Goal: Task Accomplishment & Management: Use online tool/utility

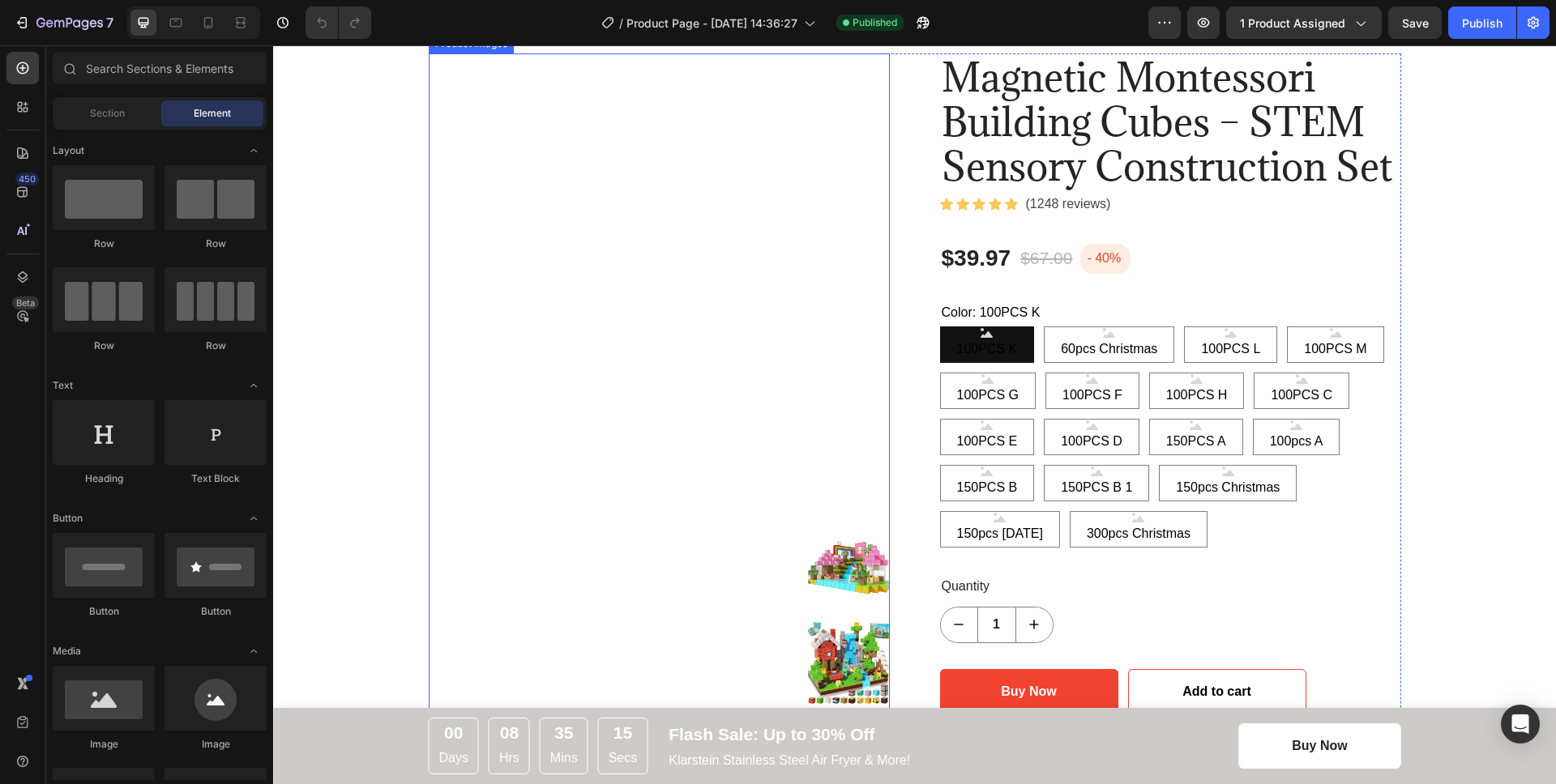
scroll to position [158, 0]
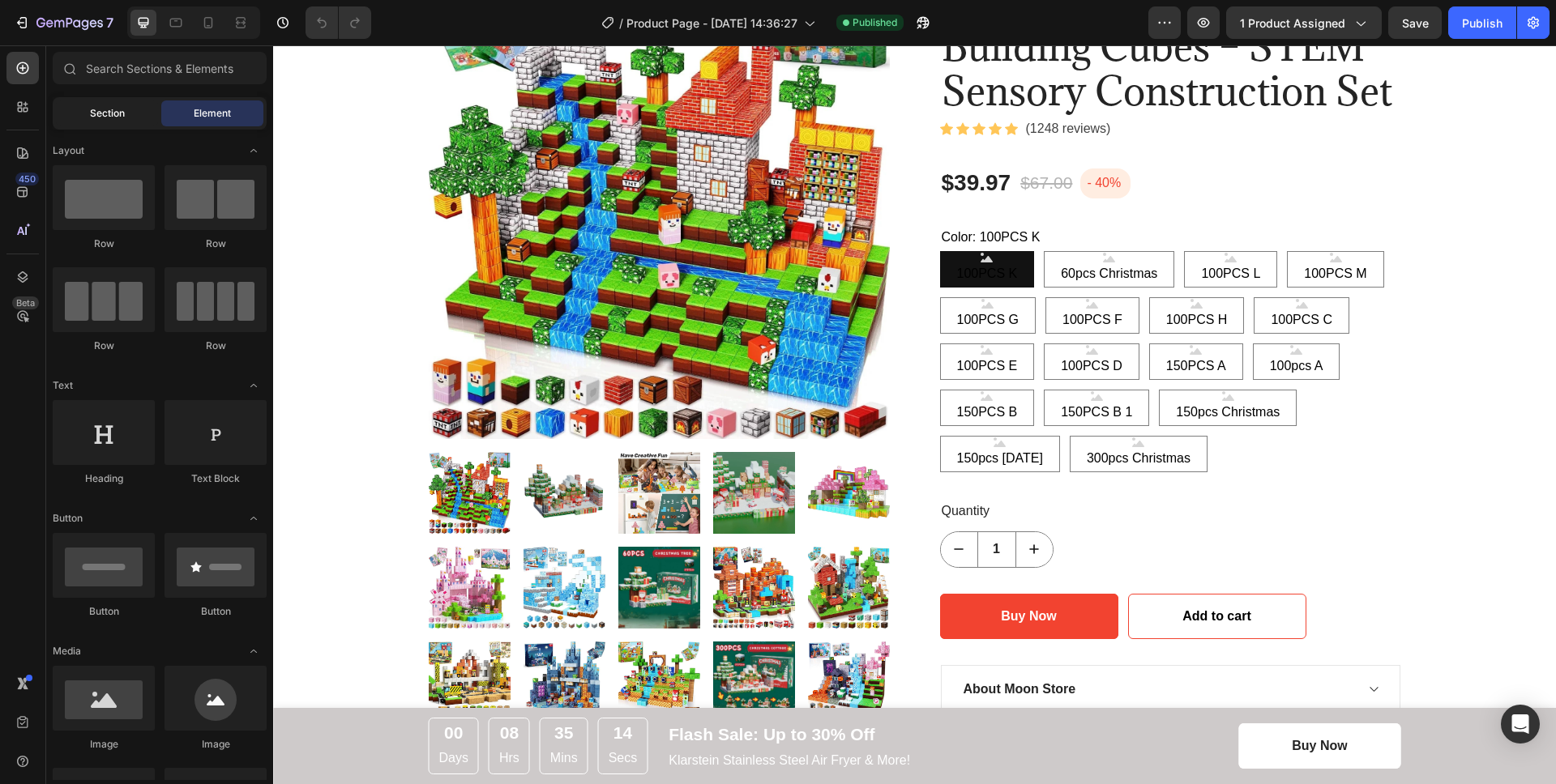
click at [144, 115] on div "Section" at bounding box center [106, 113] width 102 height 26
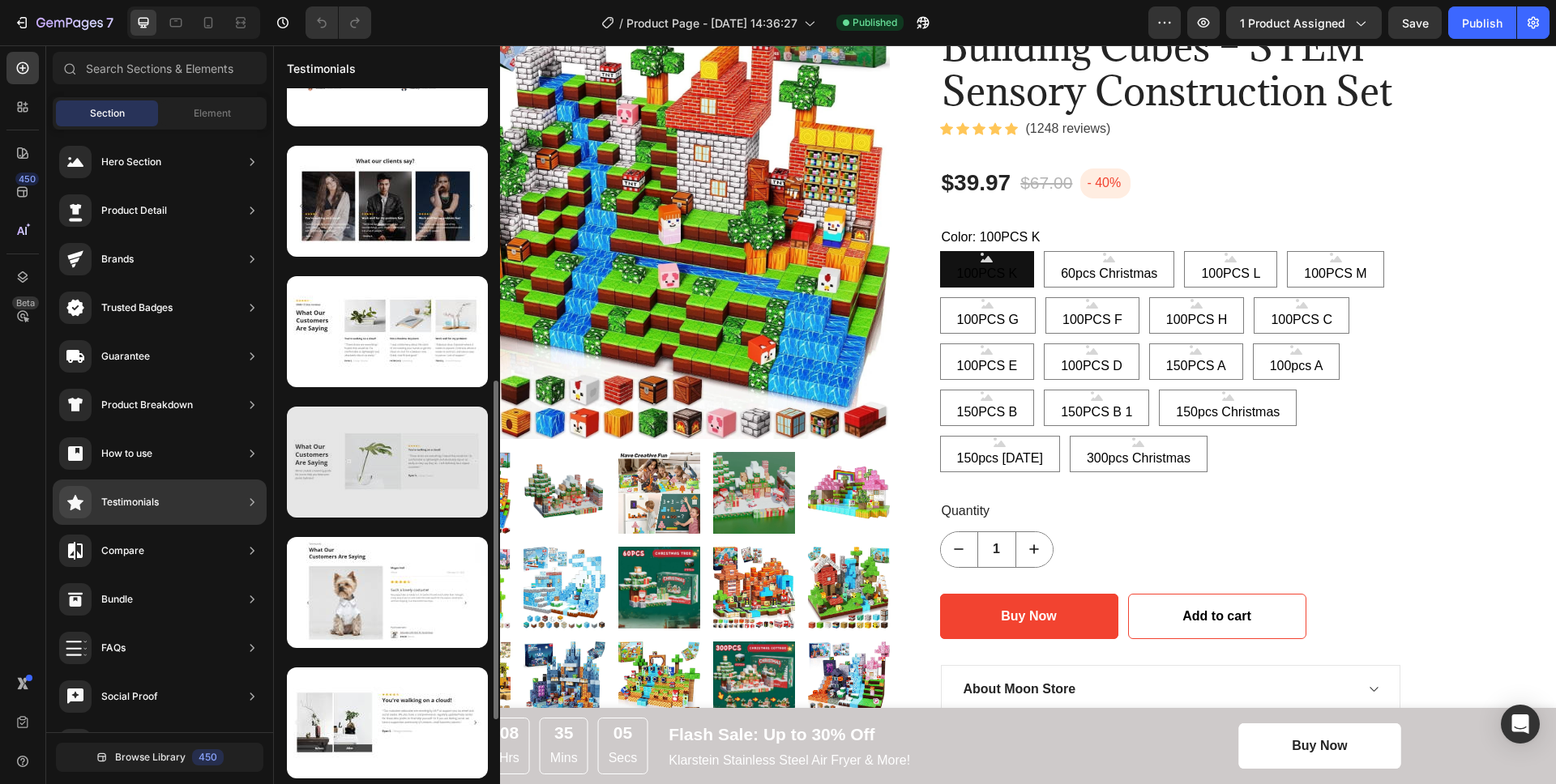
scroll to position [730, 0]
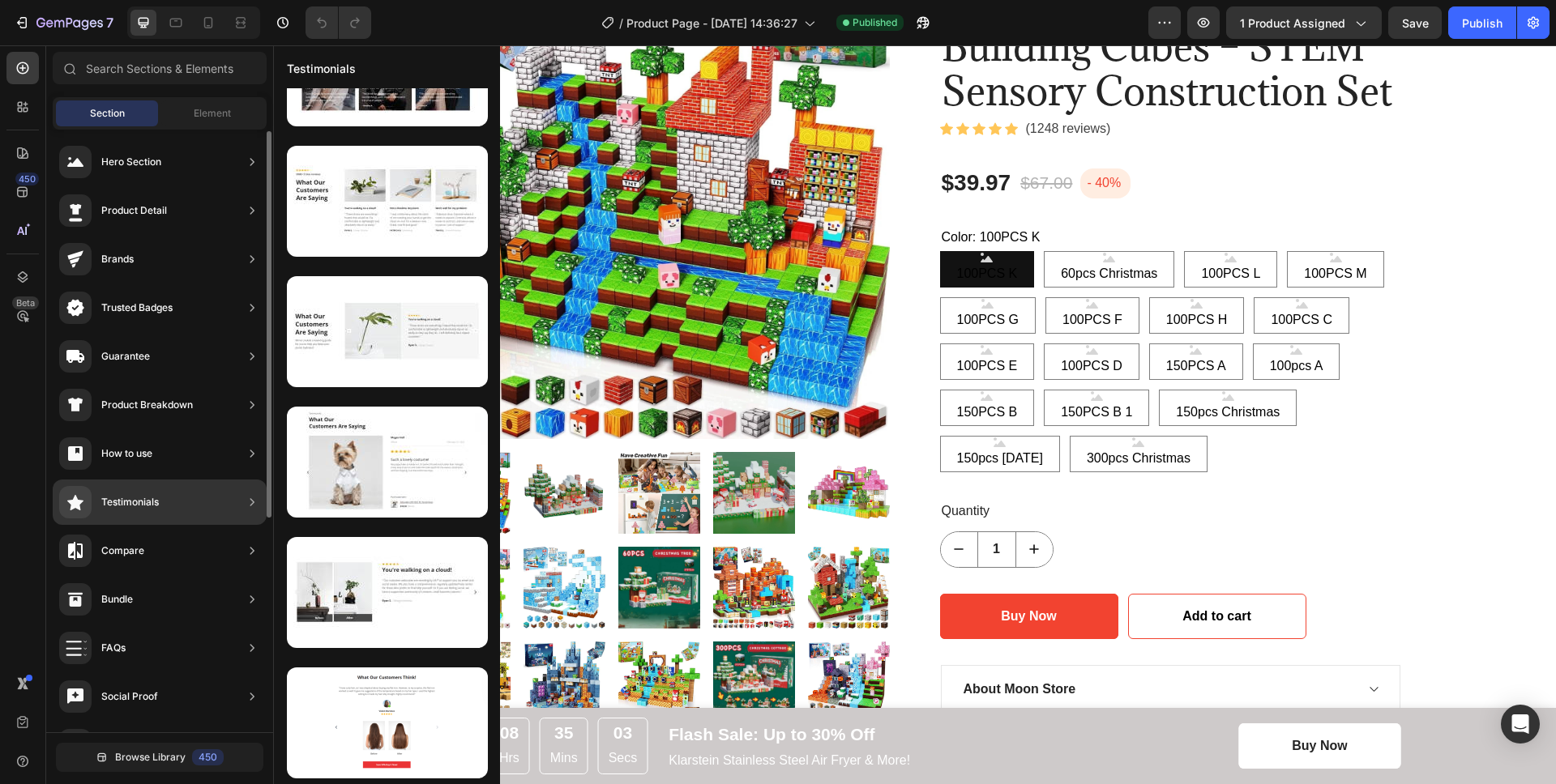
click at [253, 506] on icon at bounding box center [252, 503] width 17 height 17
click at [246, 504] on icon at bounding box center [252, 503] width 17 height 17
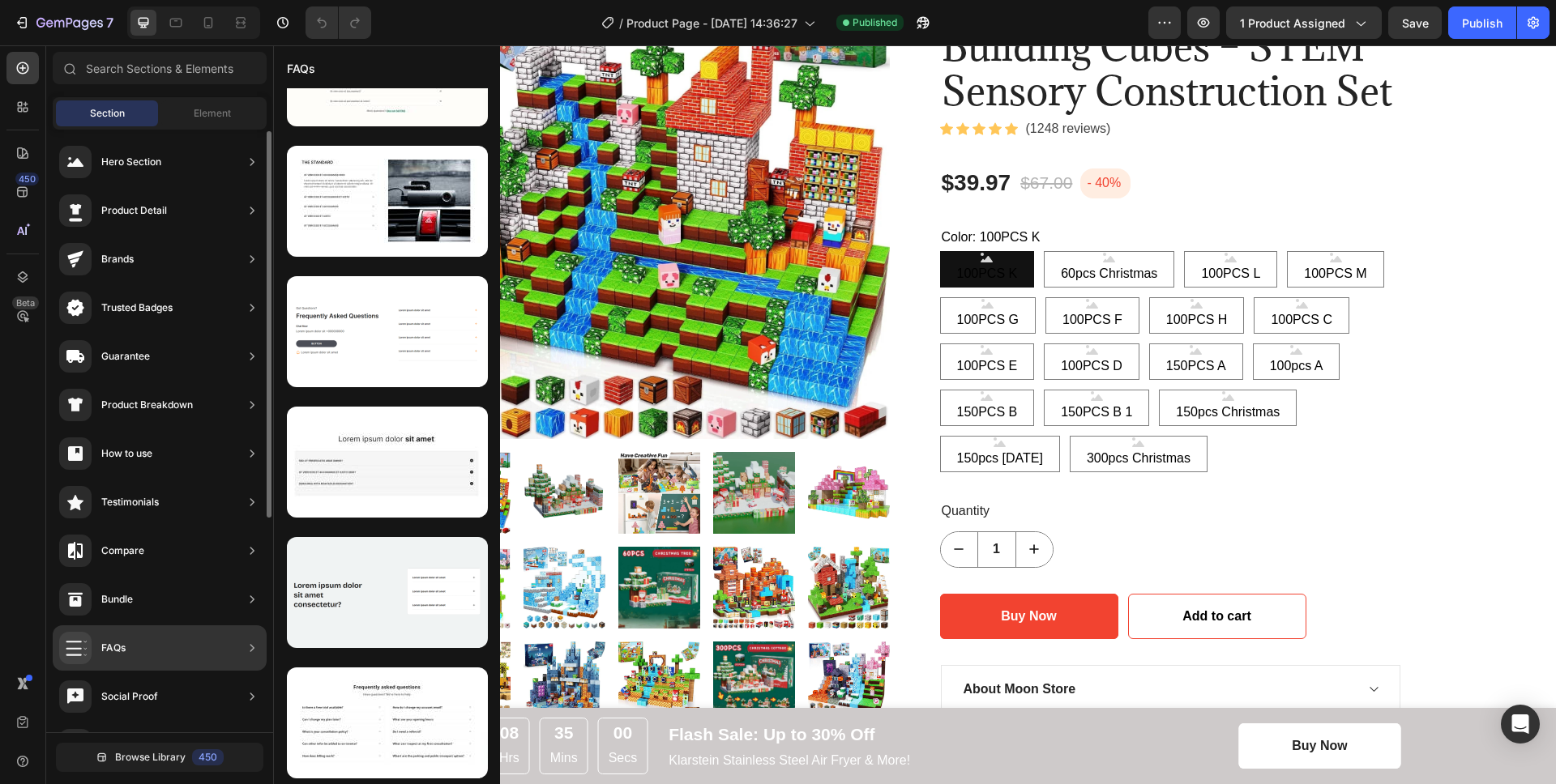
scroll to position [0, 0]
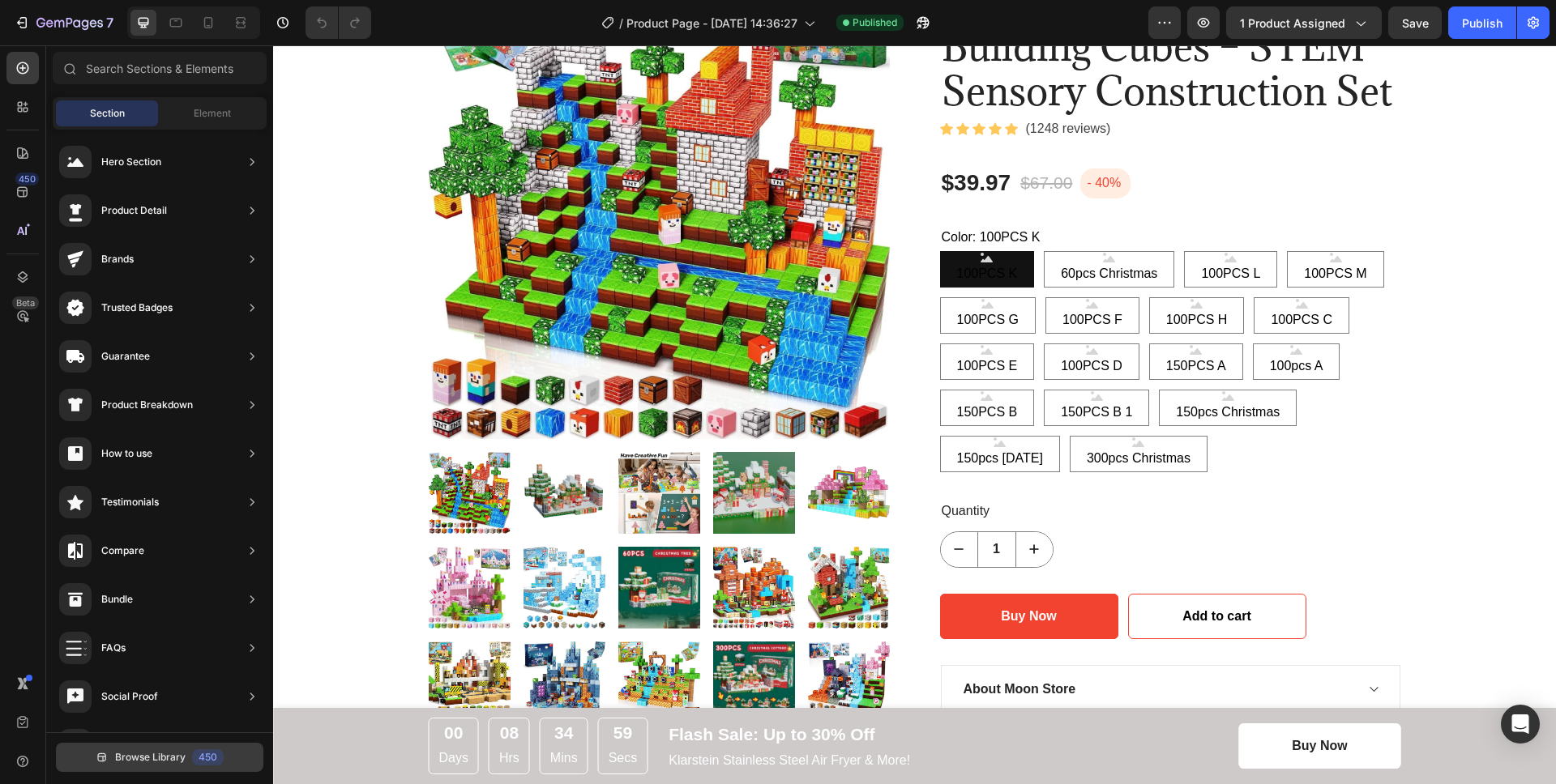
click at [151, 761] on span "Browse Library" at bounding box center [150, 757] width 71 height 15
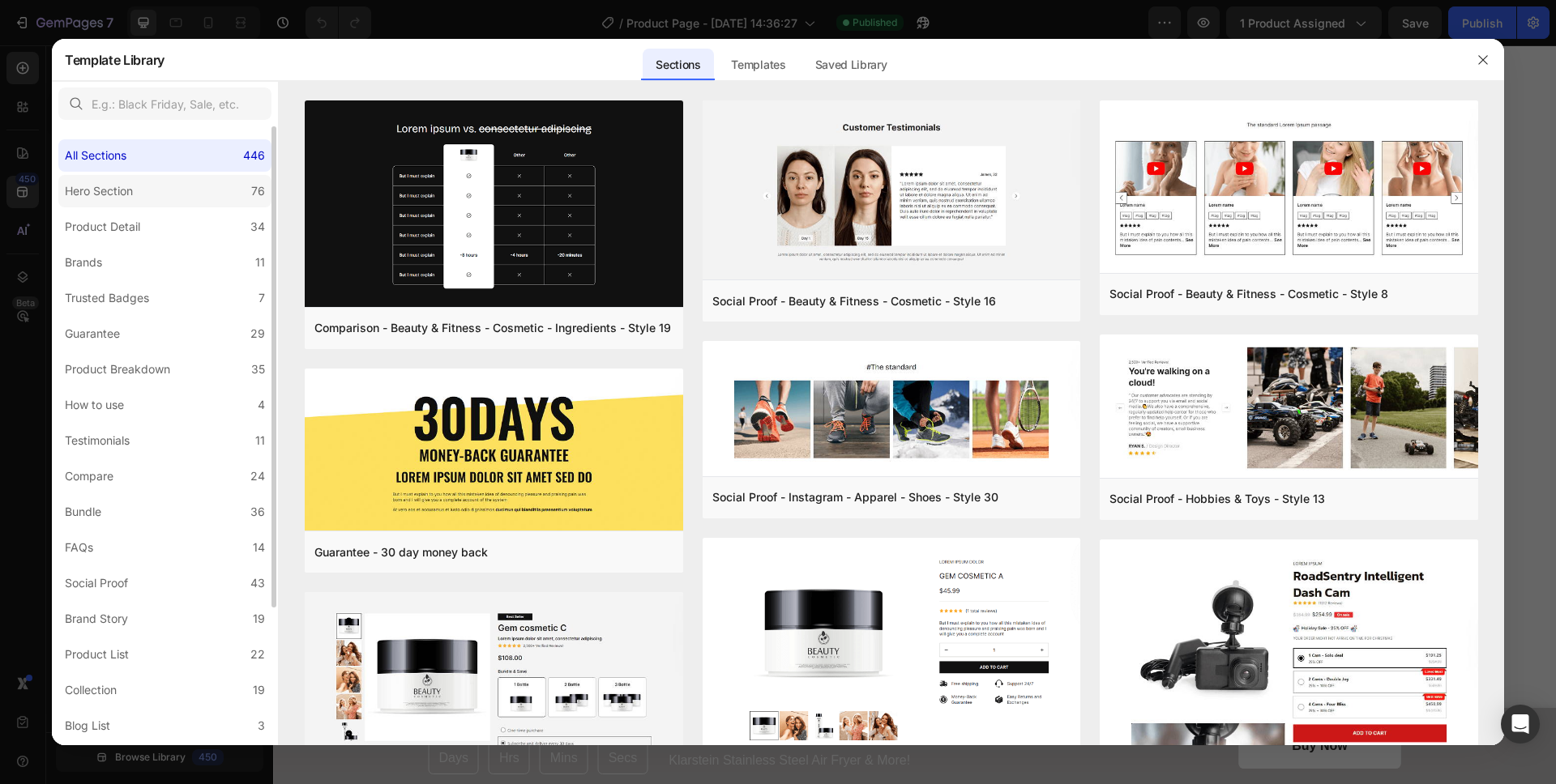
click at [211, 202] on label "Hero Section 76" at bounding box center [164, 191] width 213 height 32
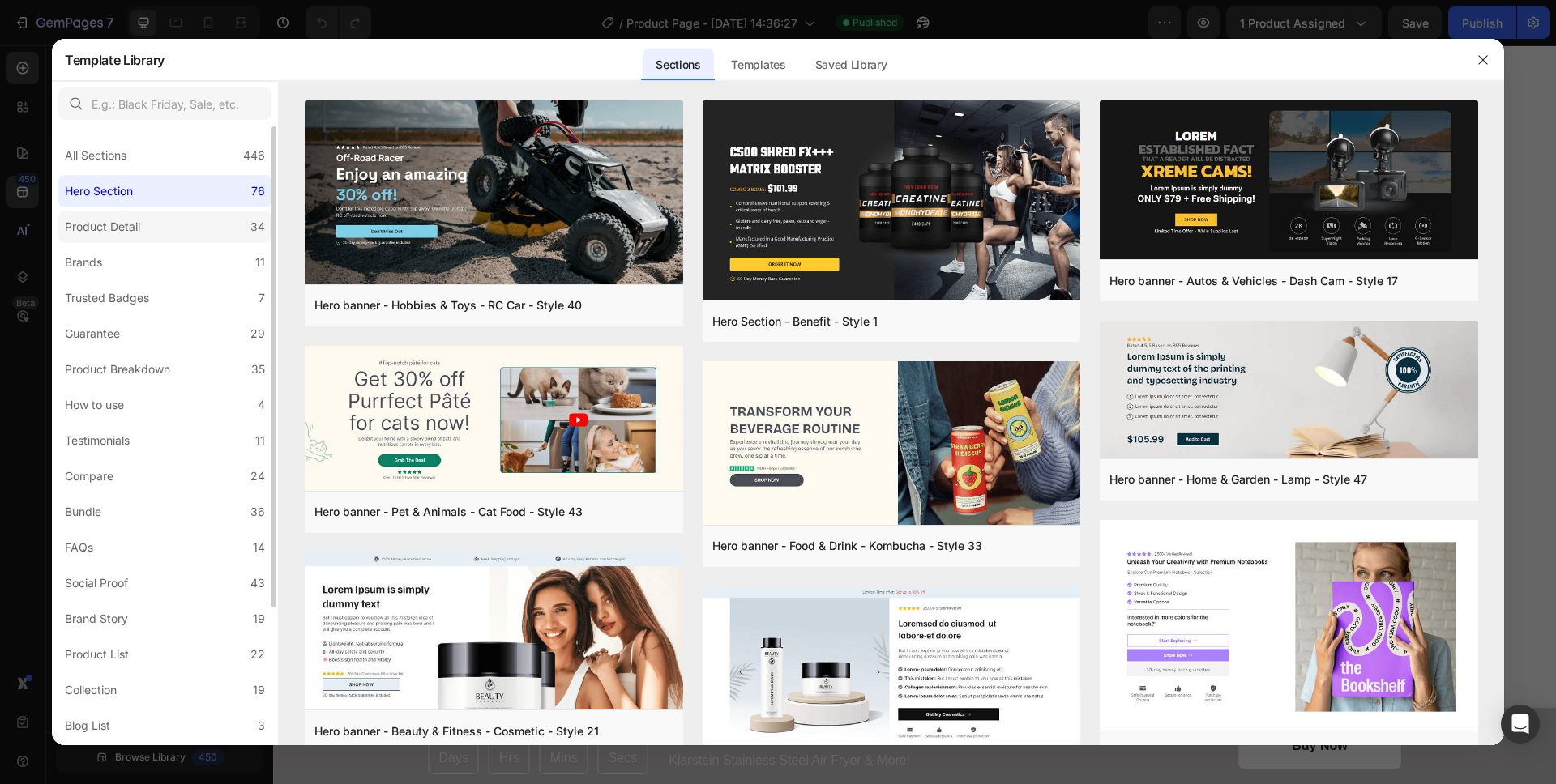
click at [194, 241] on label "Product Detail 34" at bounding box center [164, 226] width 213 height 32
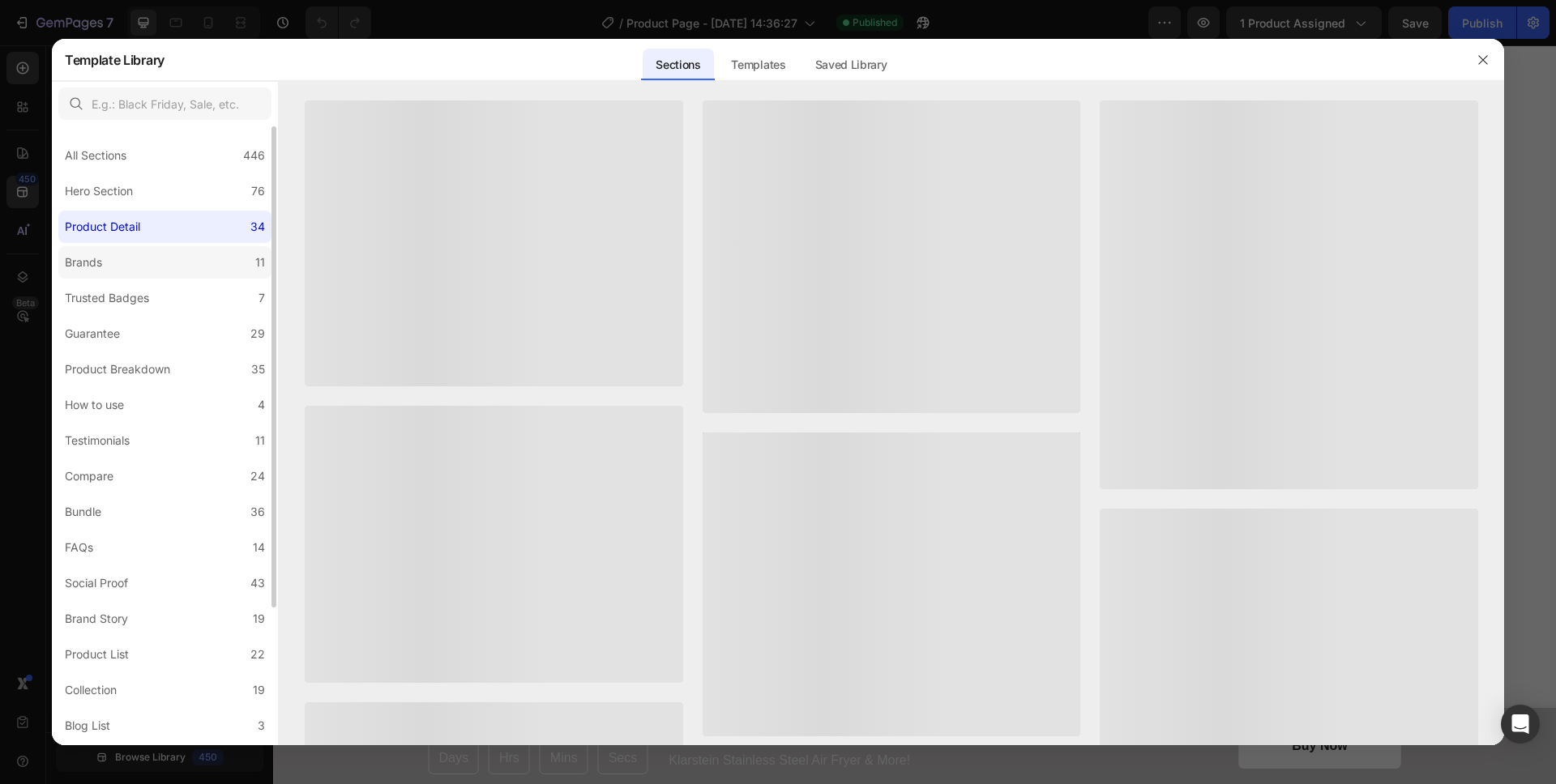
click at [183, 255] on label "Brands 11" at bounding box center [164, 262] width 213 height 32
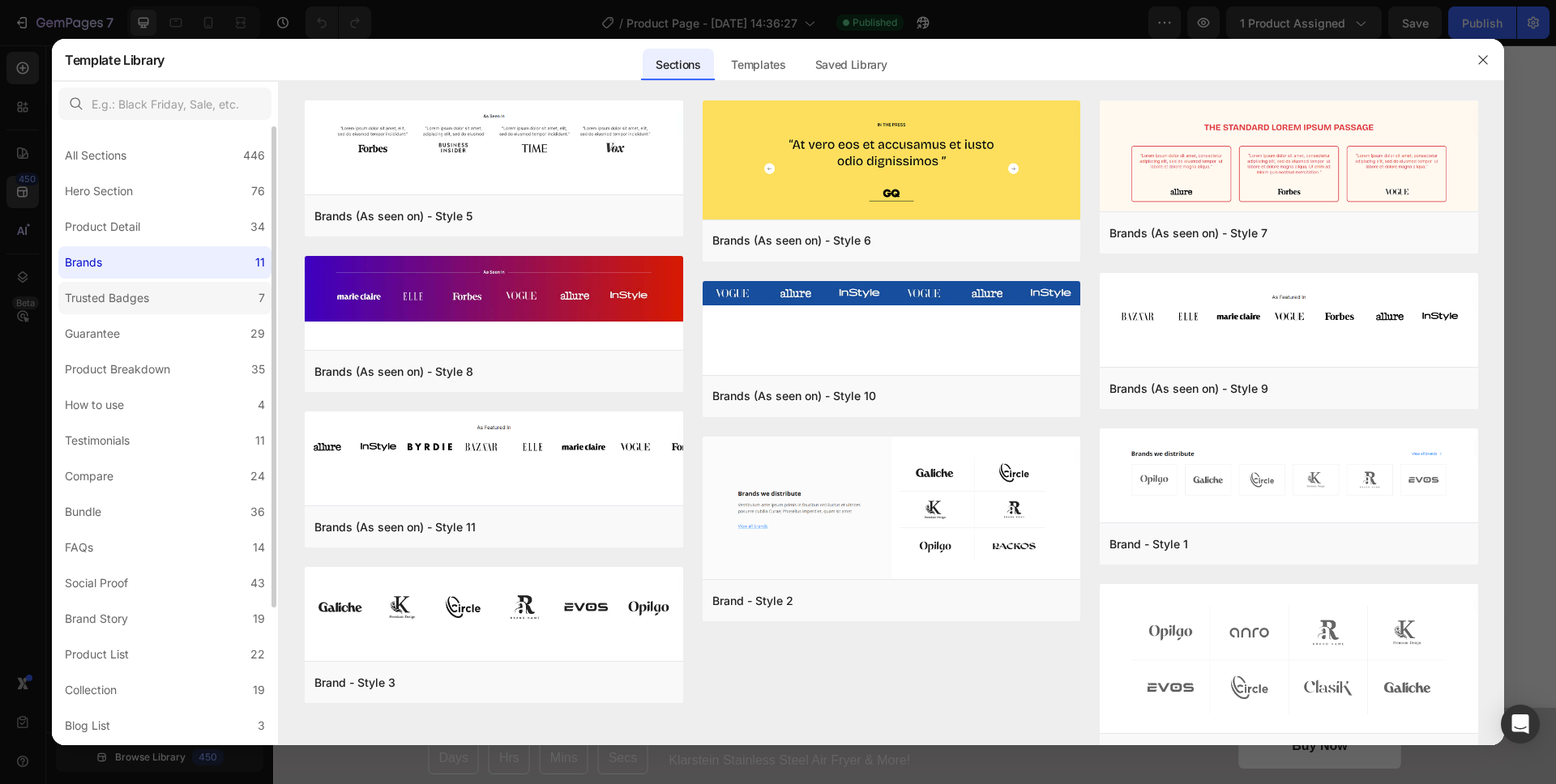
click at [165, 305] on label "Trusted Badges 7" at bounding box center [164, 298] width 213 height 32
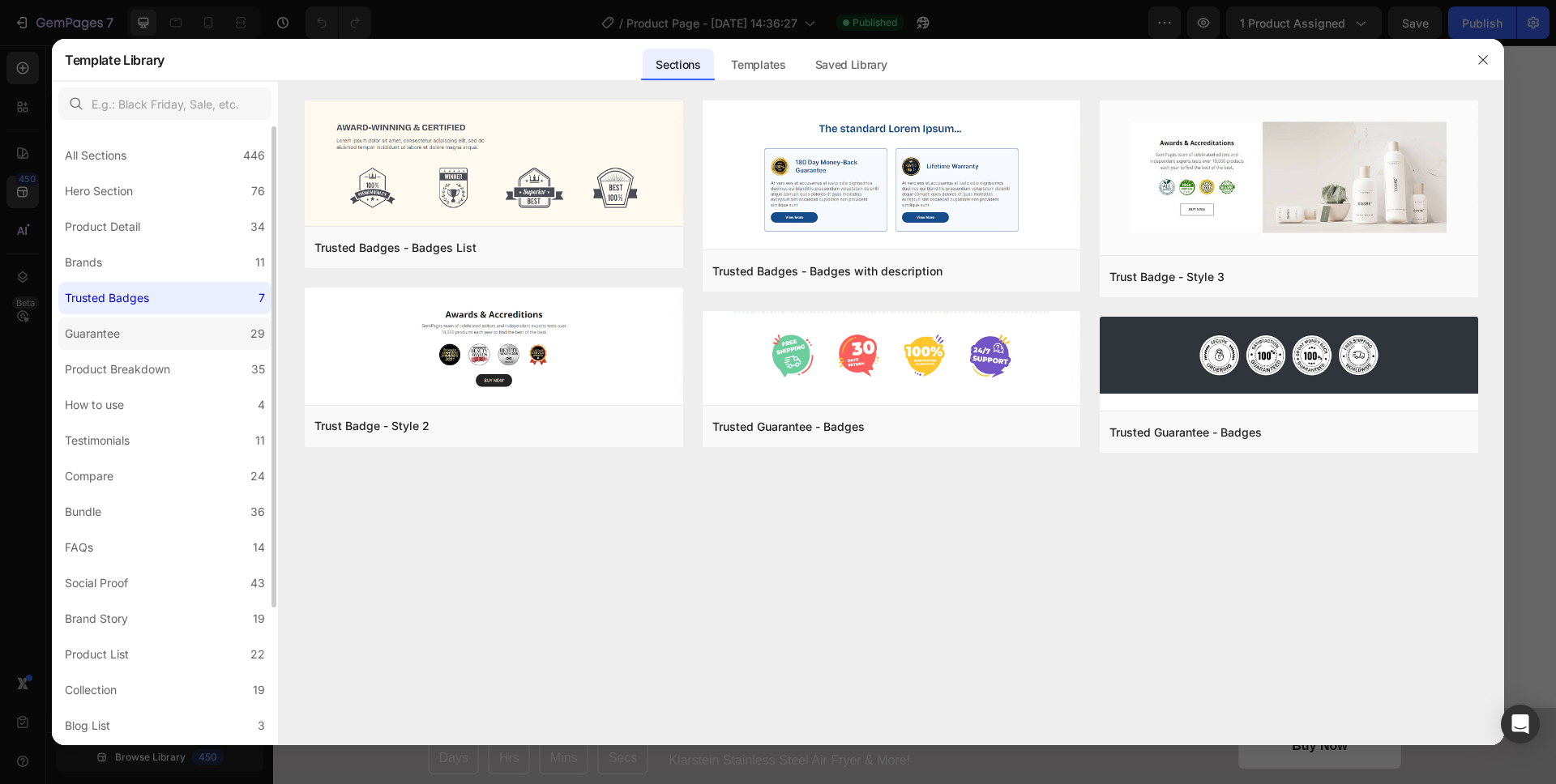
click at [163, 335] on label "Guarantee 29" at bounding box center [164, 334] width 213 height 32
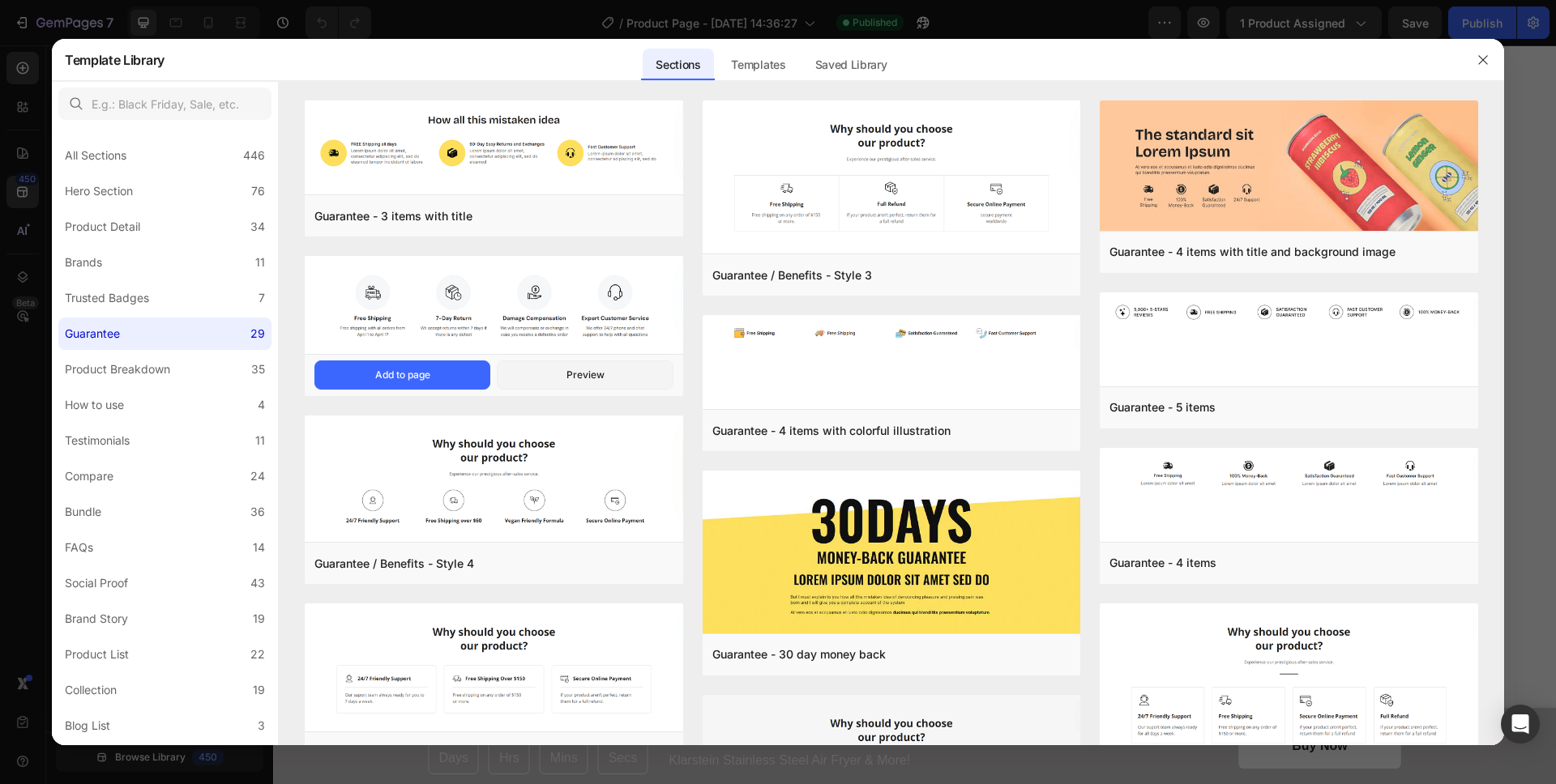
scroll to position [485, 0]
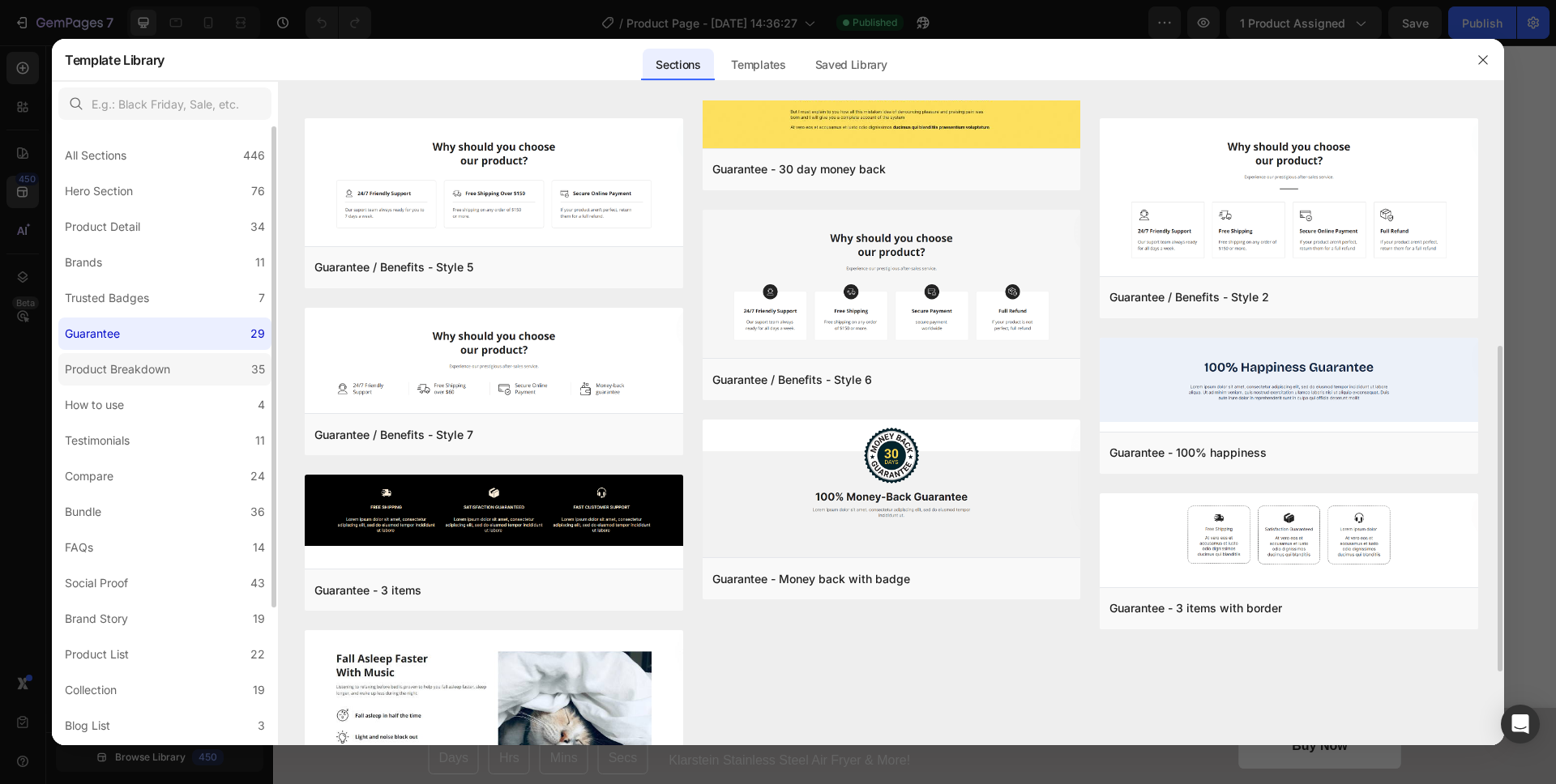
click at [152, 364] on div "Product Breakdown" at bounding box center [117, 369] width 105 height 19
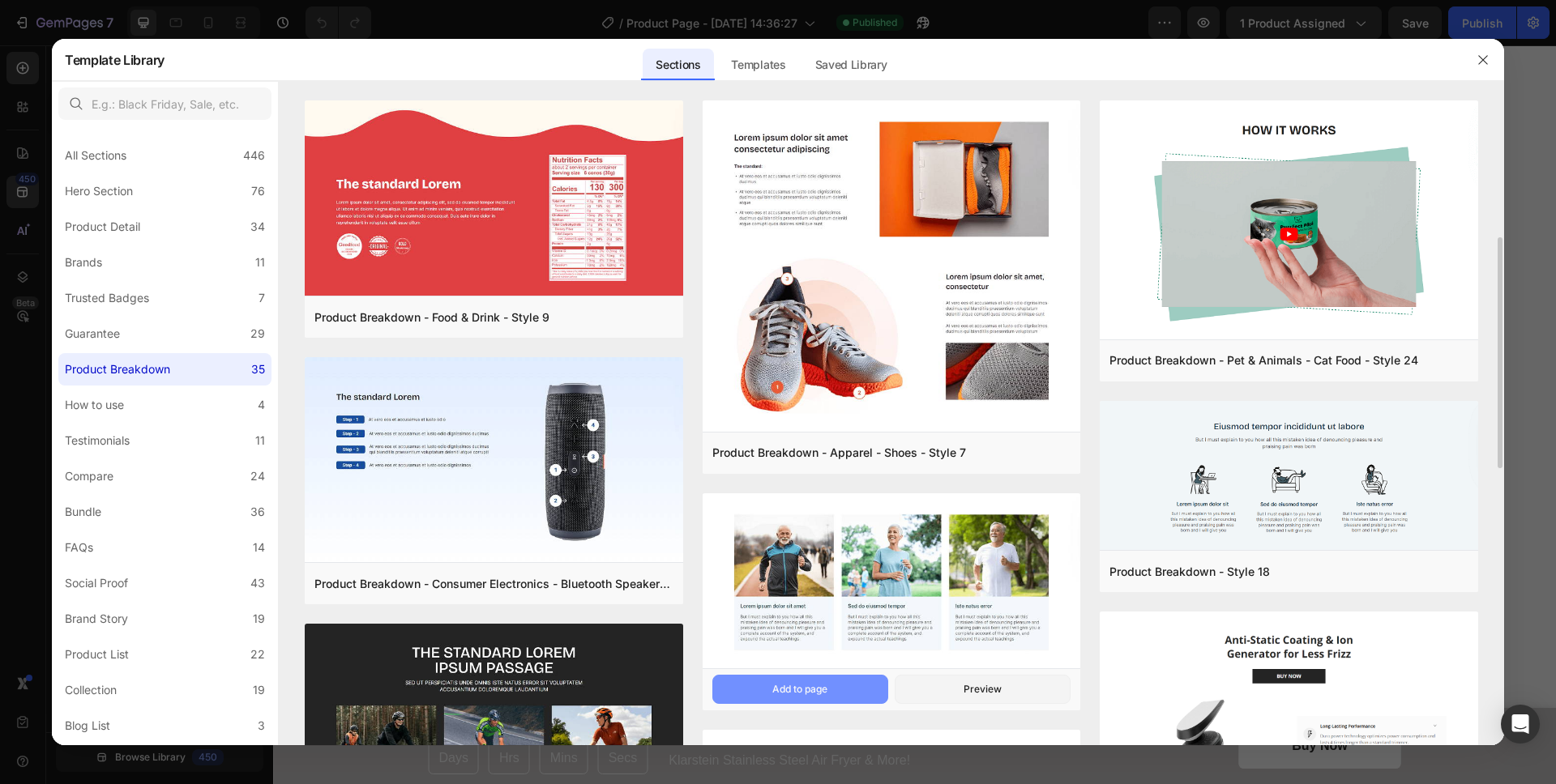
scroll to position [329, 0]
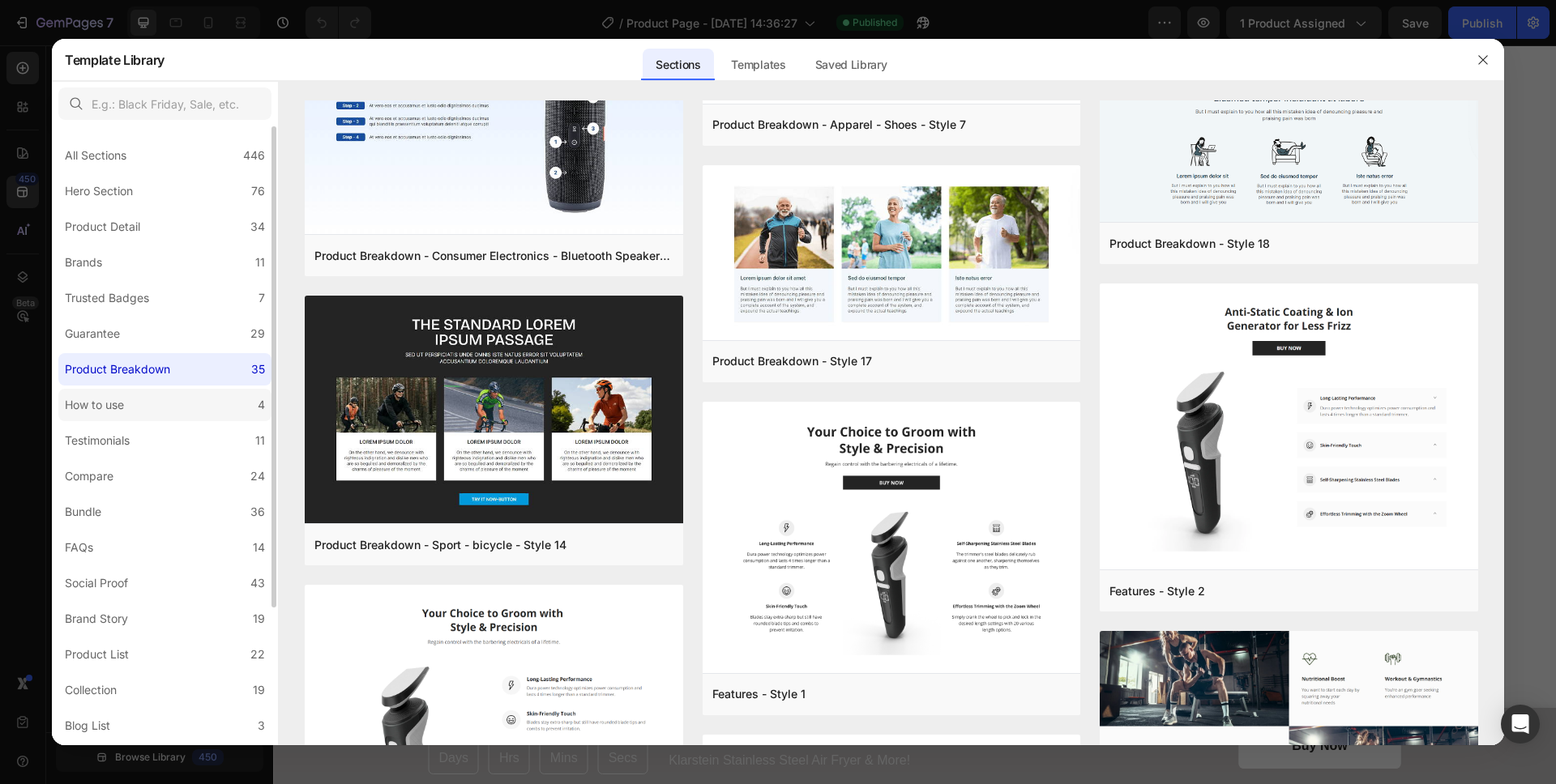
click at [128, 402] on div "How to use" at bounding box center [97, 405] width 66 height 19
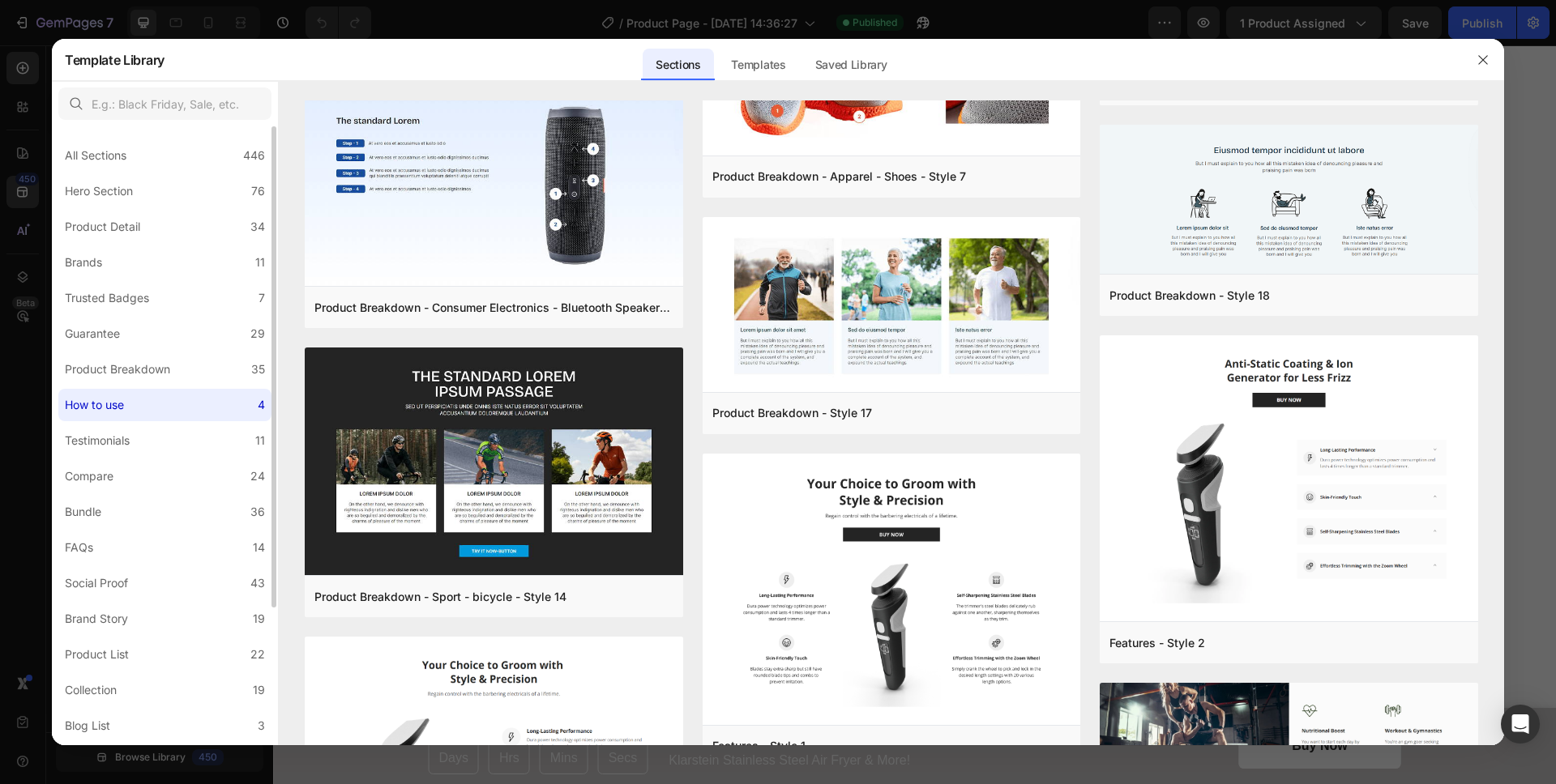
scroll to position [0, 0]
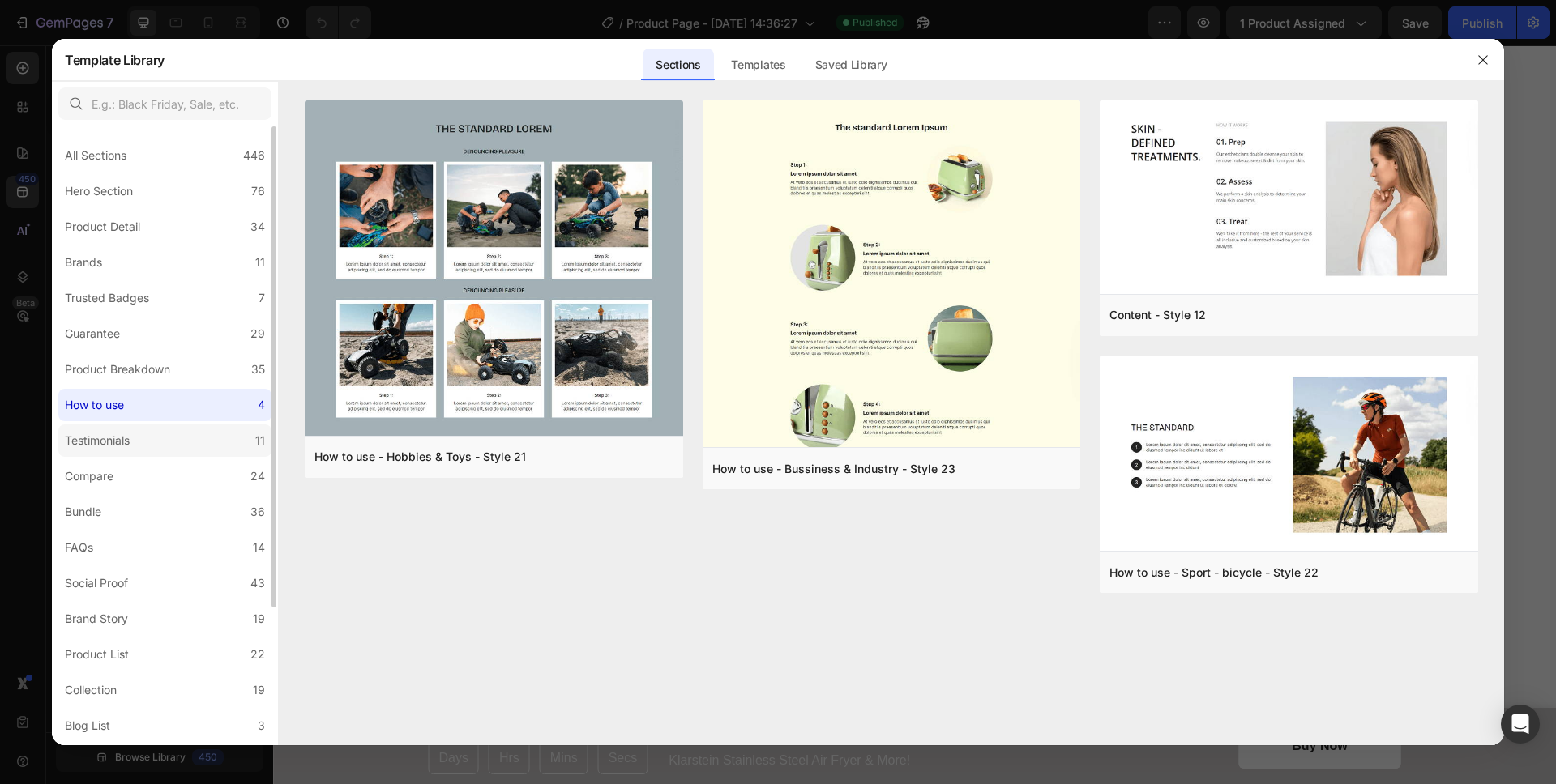
click at [128, 433] on div "Testimonials" at bounding box center [97, 441] width 65 height 19
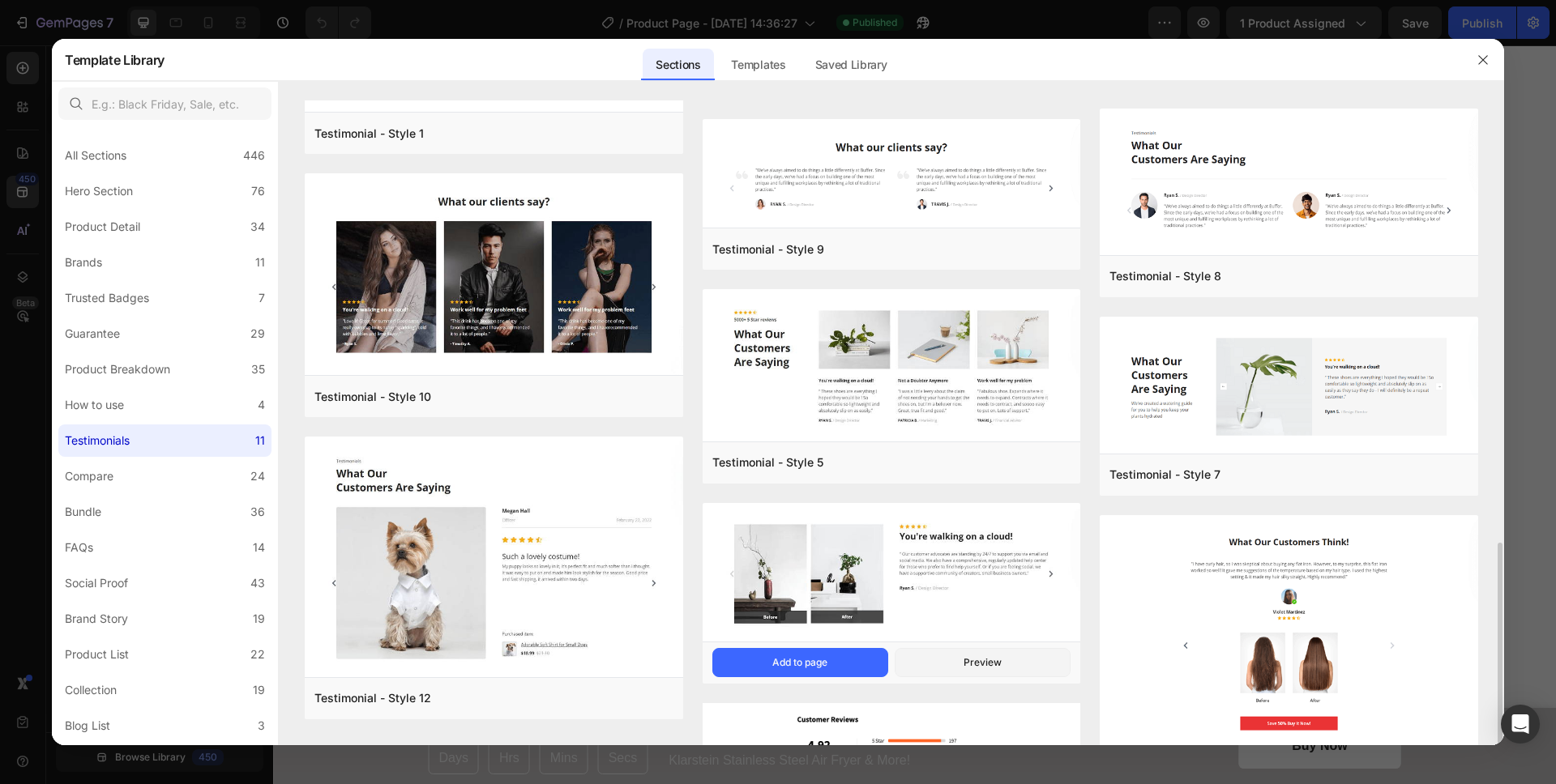
scroll to position [388, 0]
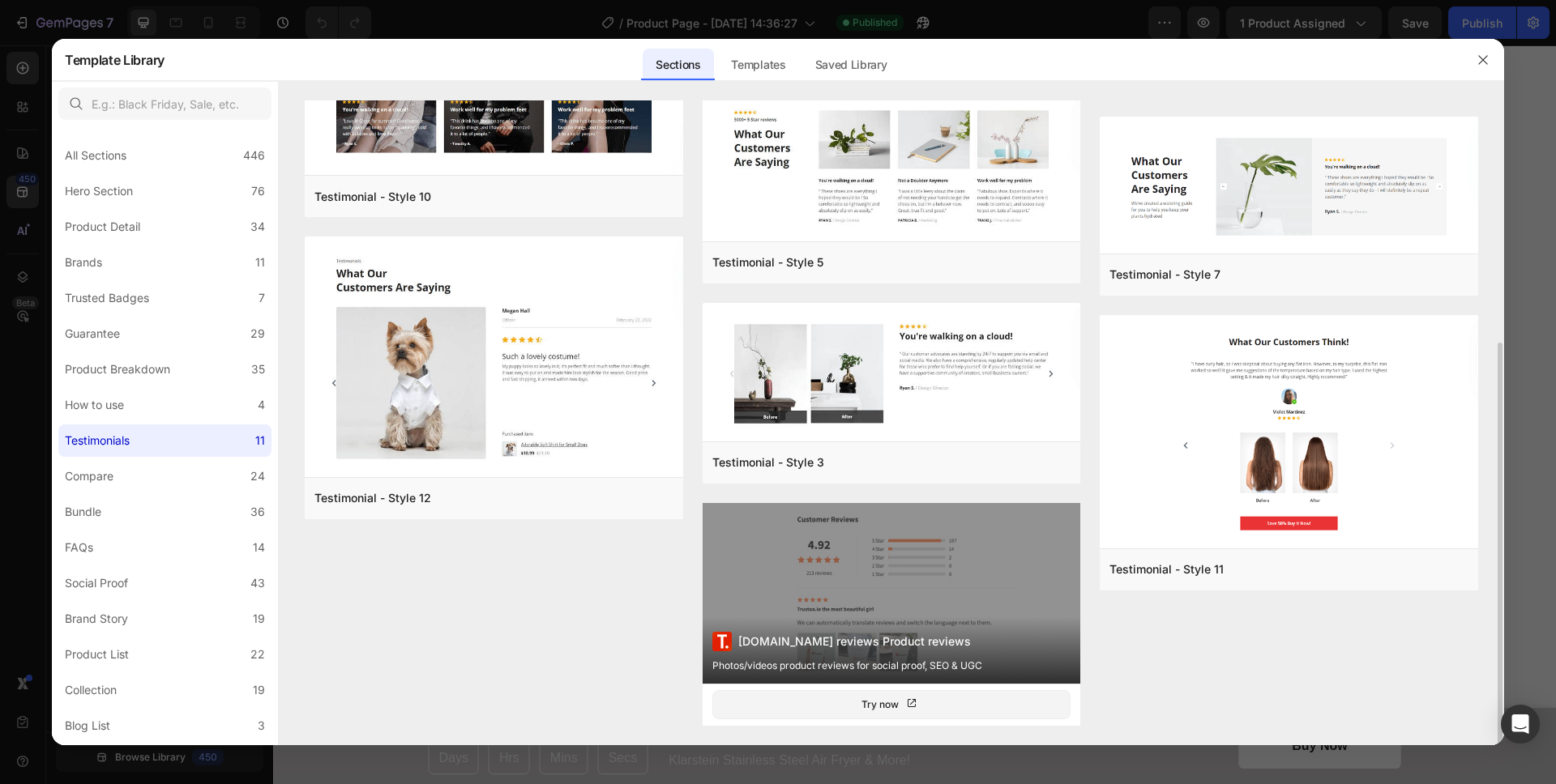
click at [774, 579] on div "Trustoo.io reviews Product reviews Photos/videos product reviews for social pro…" at bounding box center [892, 594] width 378 height 181
click at [840, 700] on button "Try now" at bounding box center [892, 704] width 359 height 29
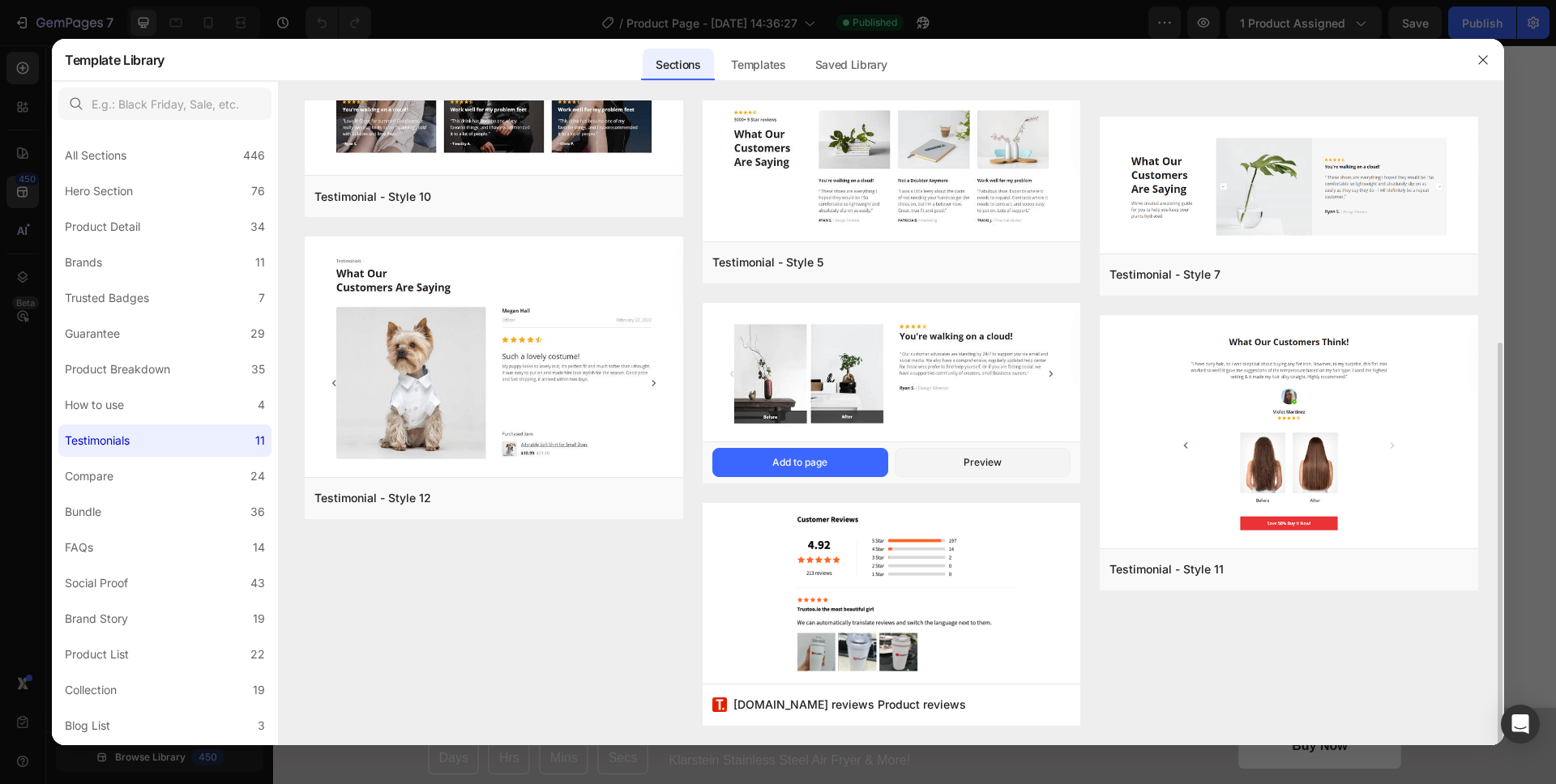
scroll to position [377, 0]
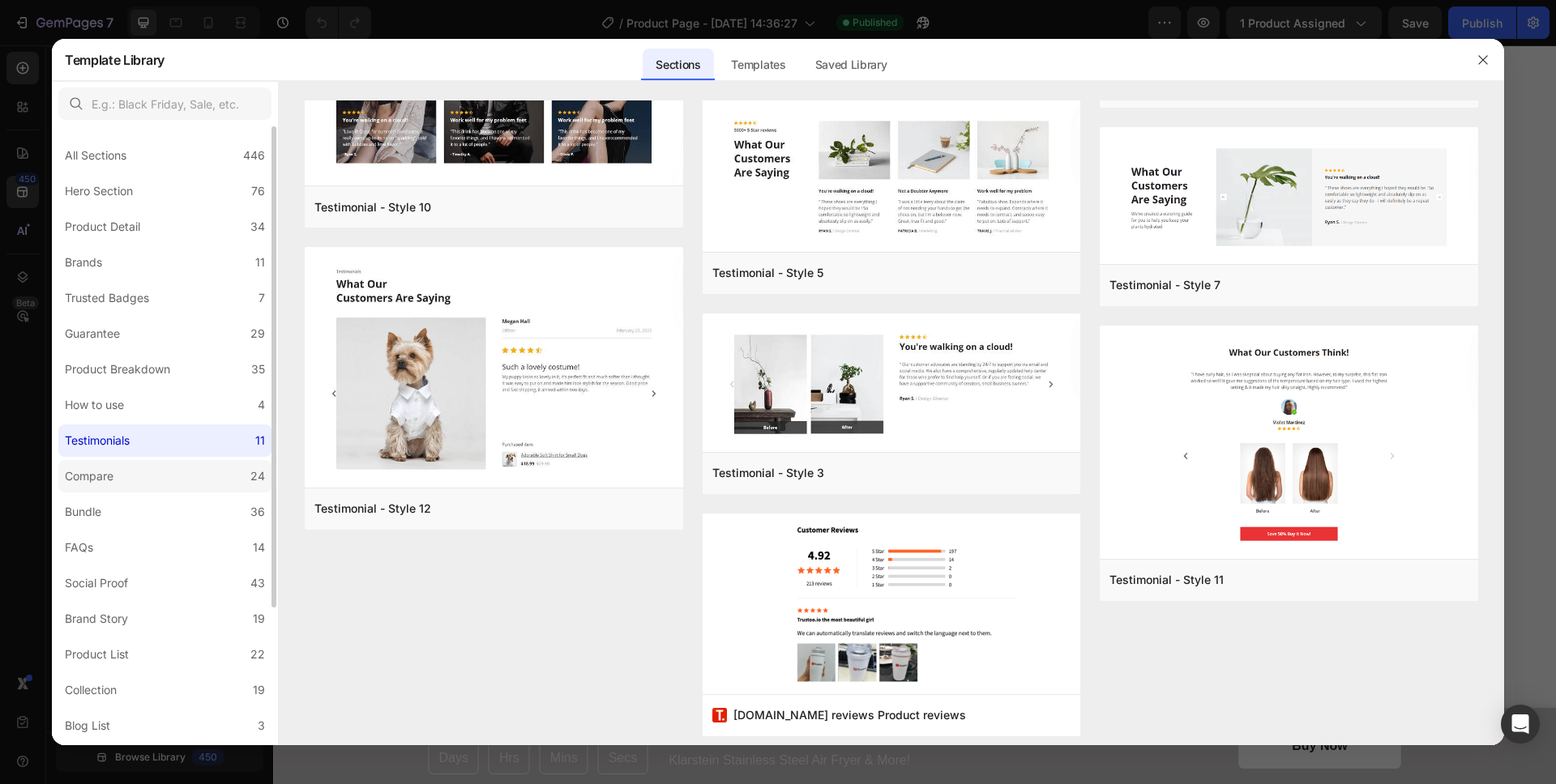
click at [182, 484] on label "Compare 24" at bounding box center [164, 476] width 213 height 32
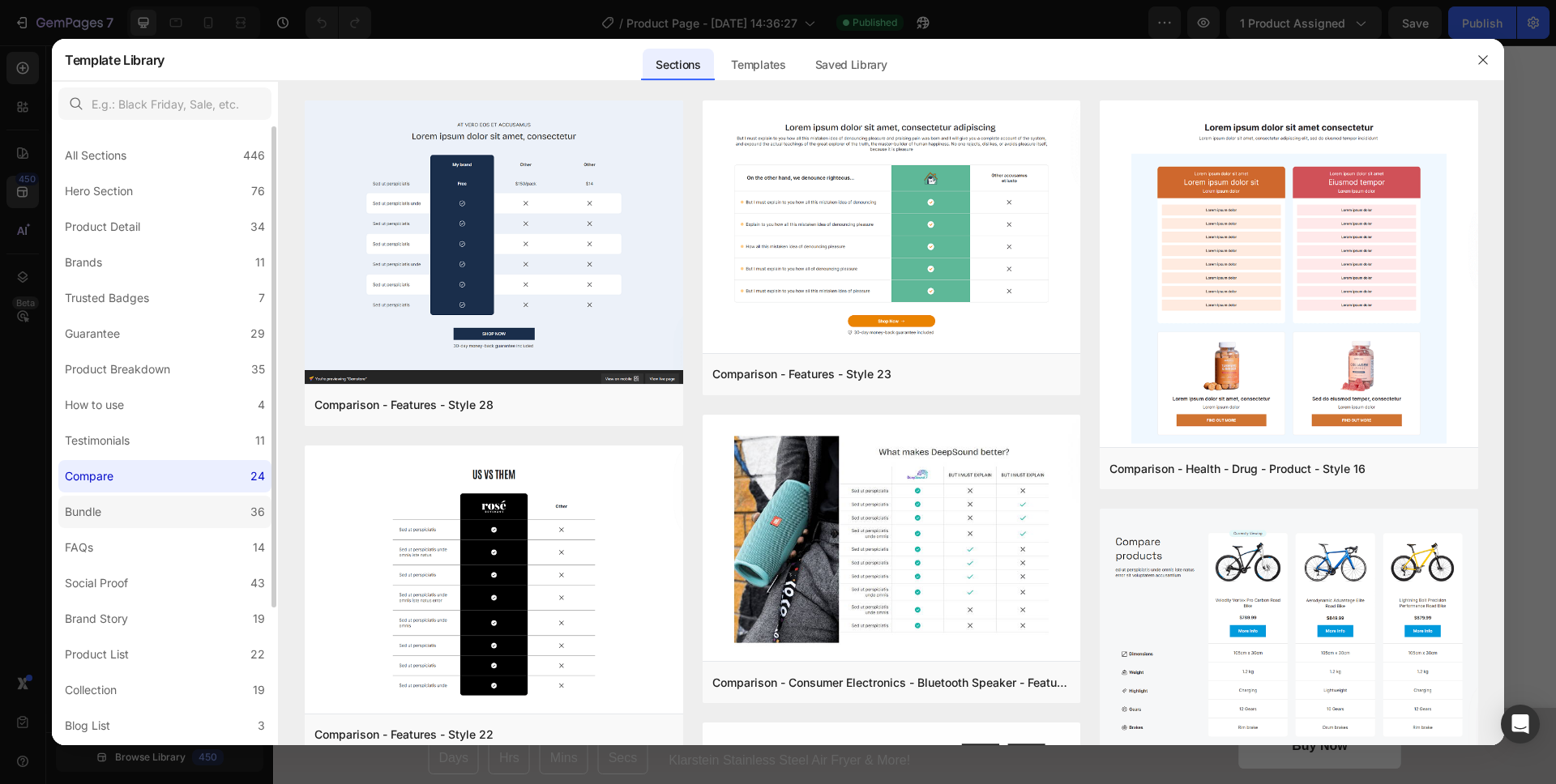
click at [167, 515] on label "Bundle 36" at bounding box center [164, 512] width 213 height 32
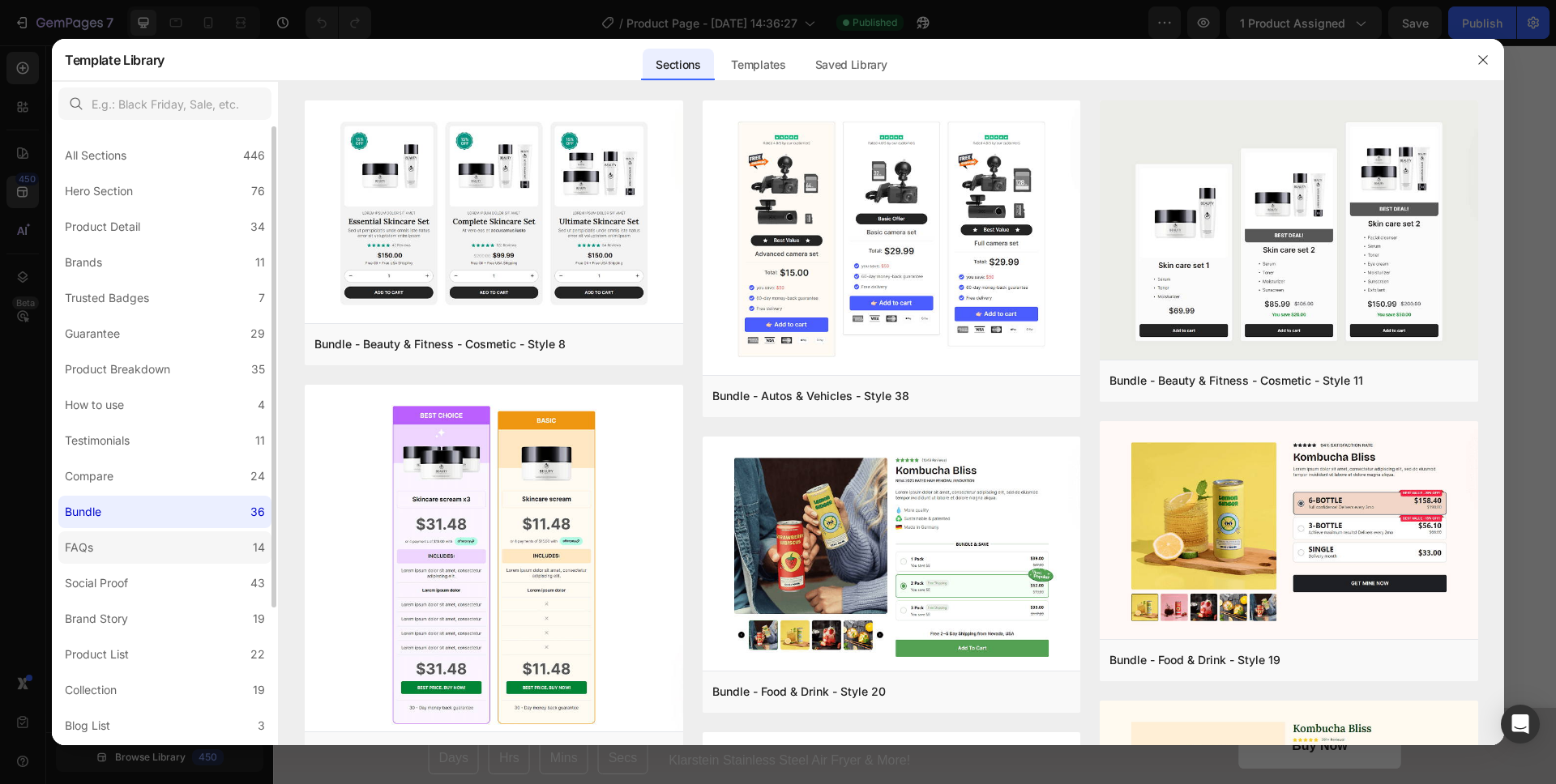
click at [157, 546] on label "FAQs 14" at bounding box center [164, 548] width 213 height 32
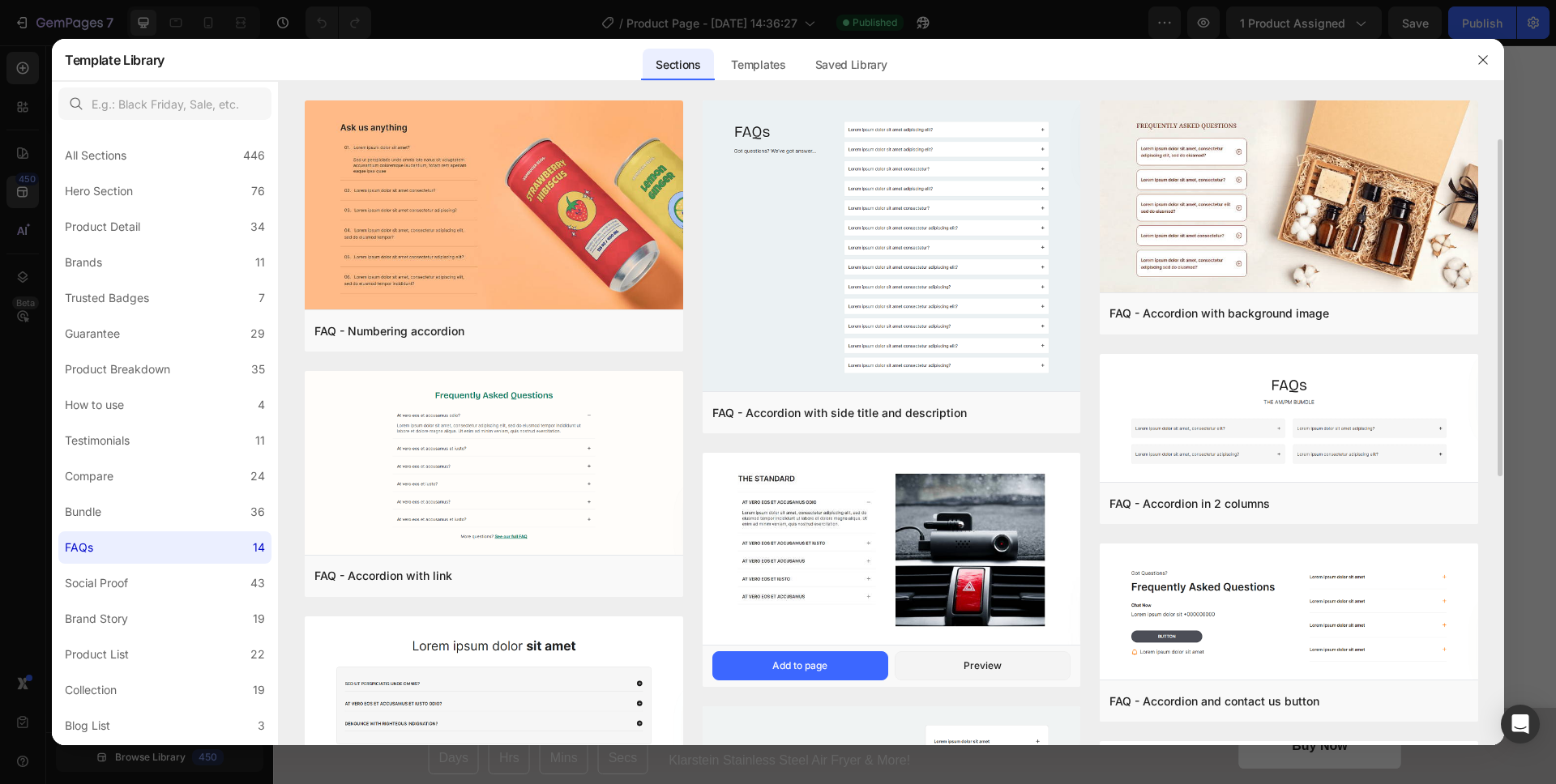
scroll to position [585, 0]
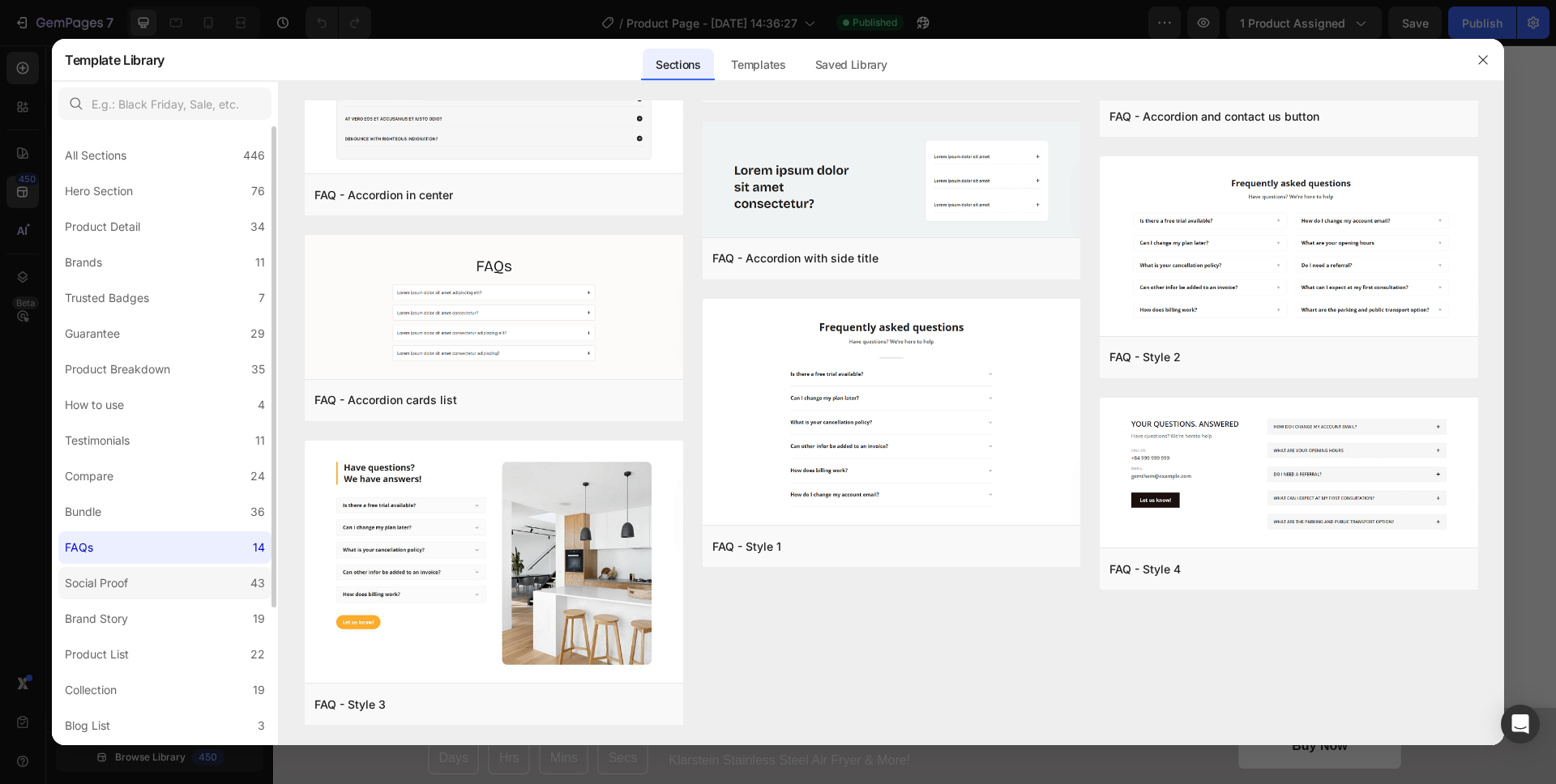
click at [149, 575] on label "Social Proof 43" at bounding box center [164, 583] width 213 height 32
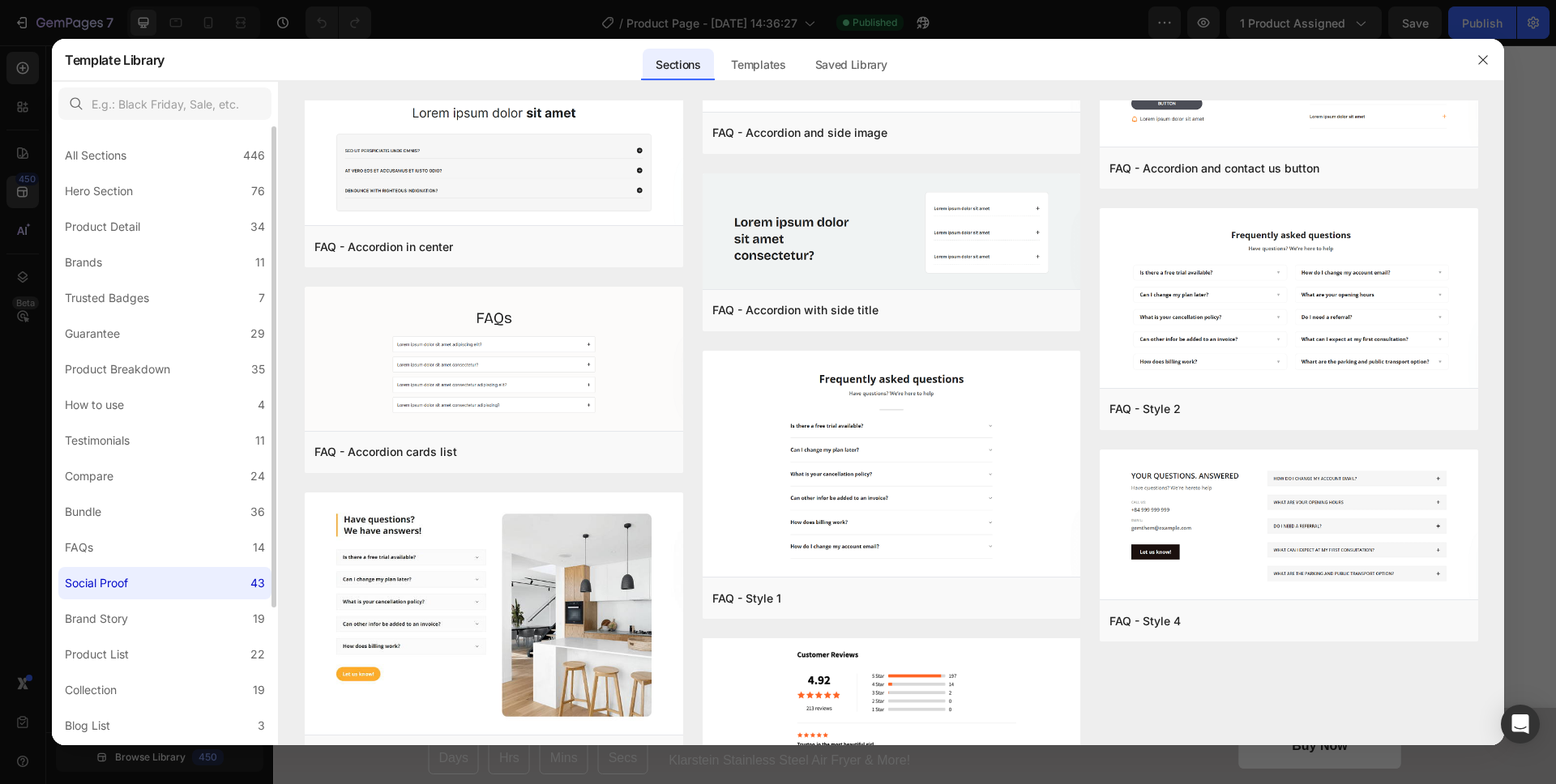
scroll to position [0, 0]
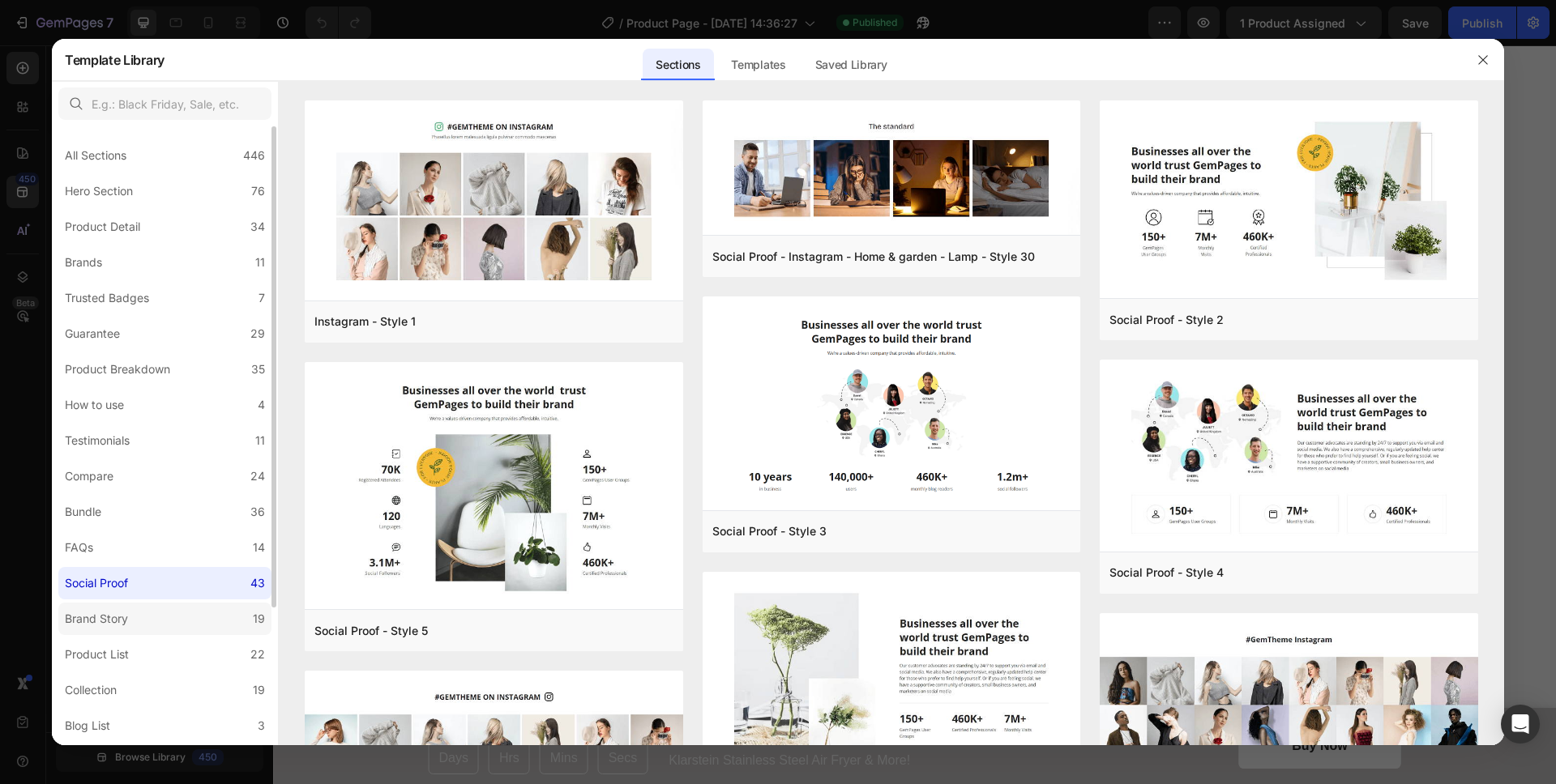
click at [142, 618] on label "Brand Story 19" at bounding box center [164, 619] width 213 height 32
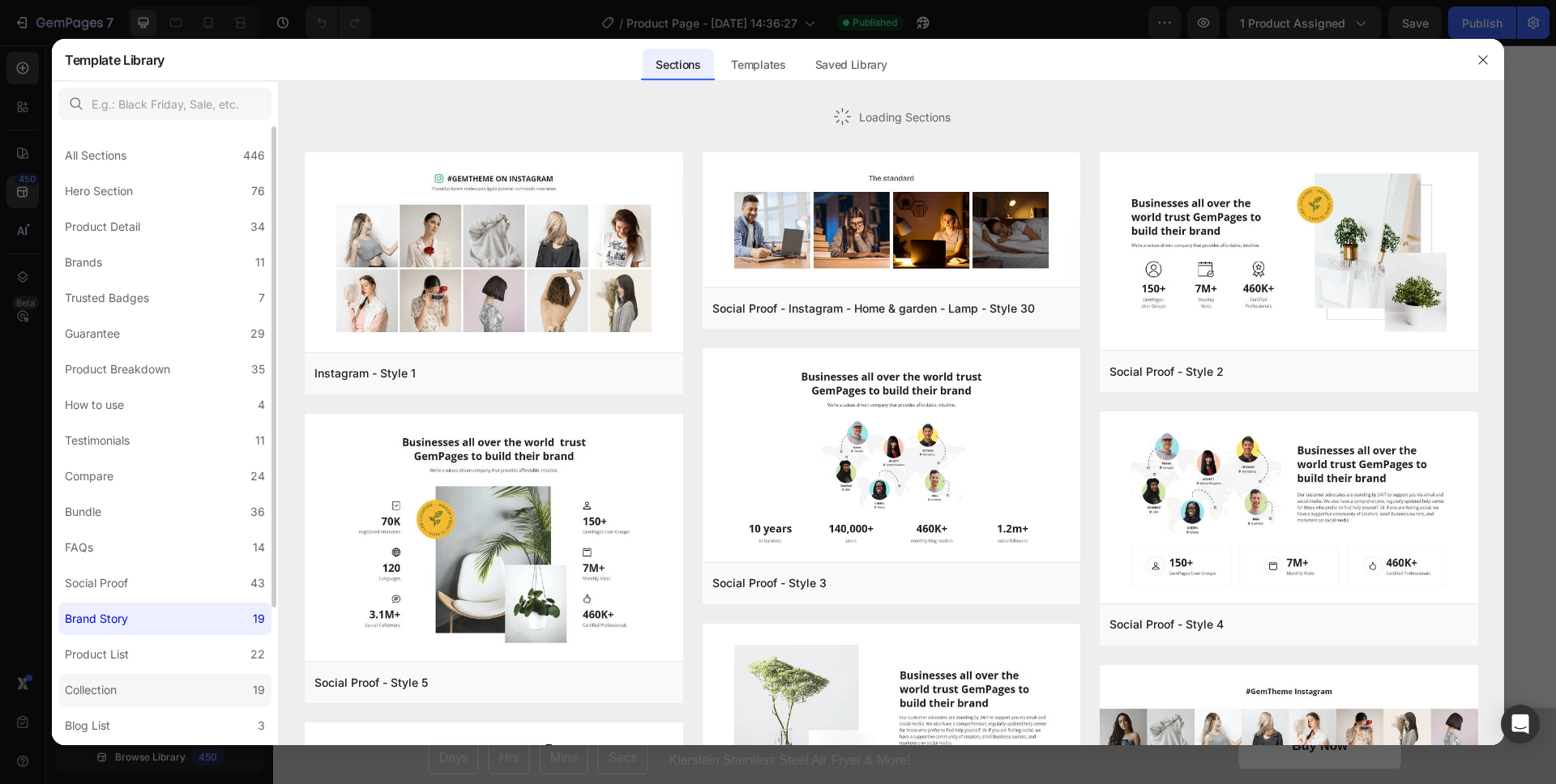
scroll to position [176, 0]
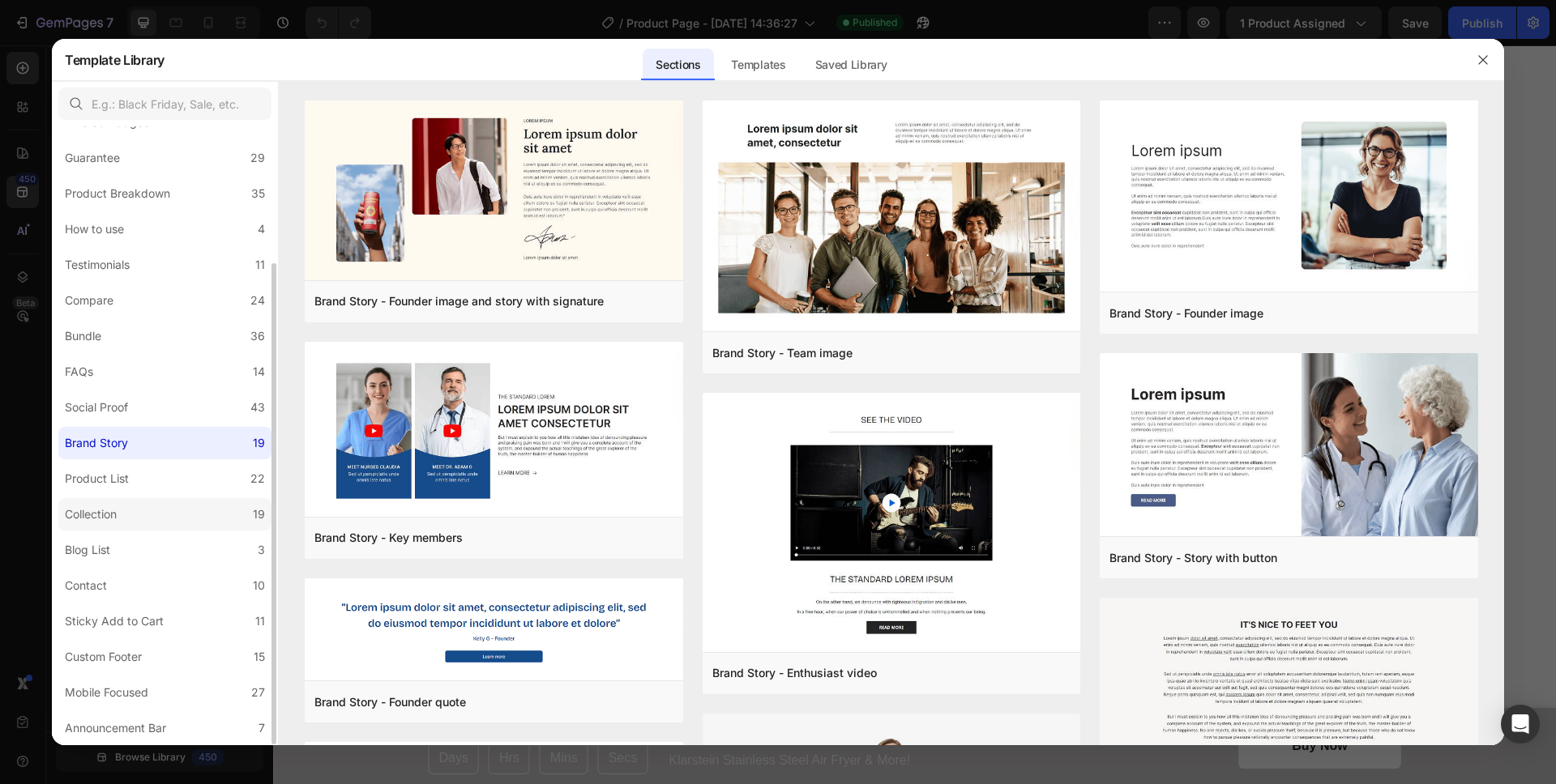
click at [110, 515] on div "Collection" at bounding box center [90, 514] width 52 height 19
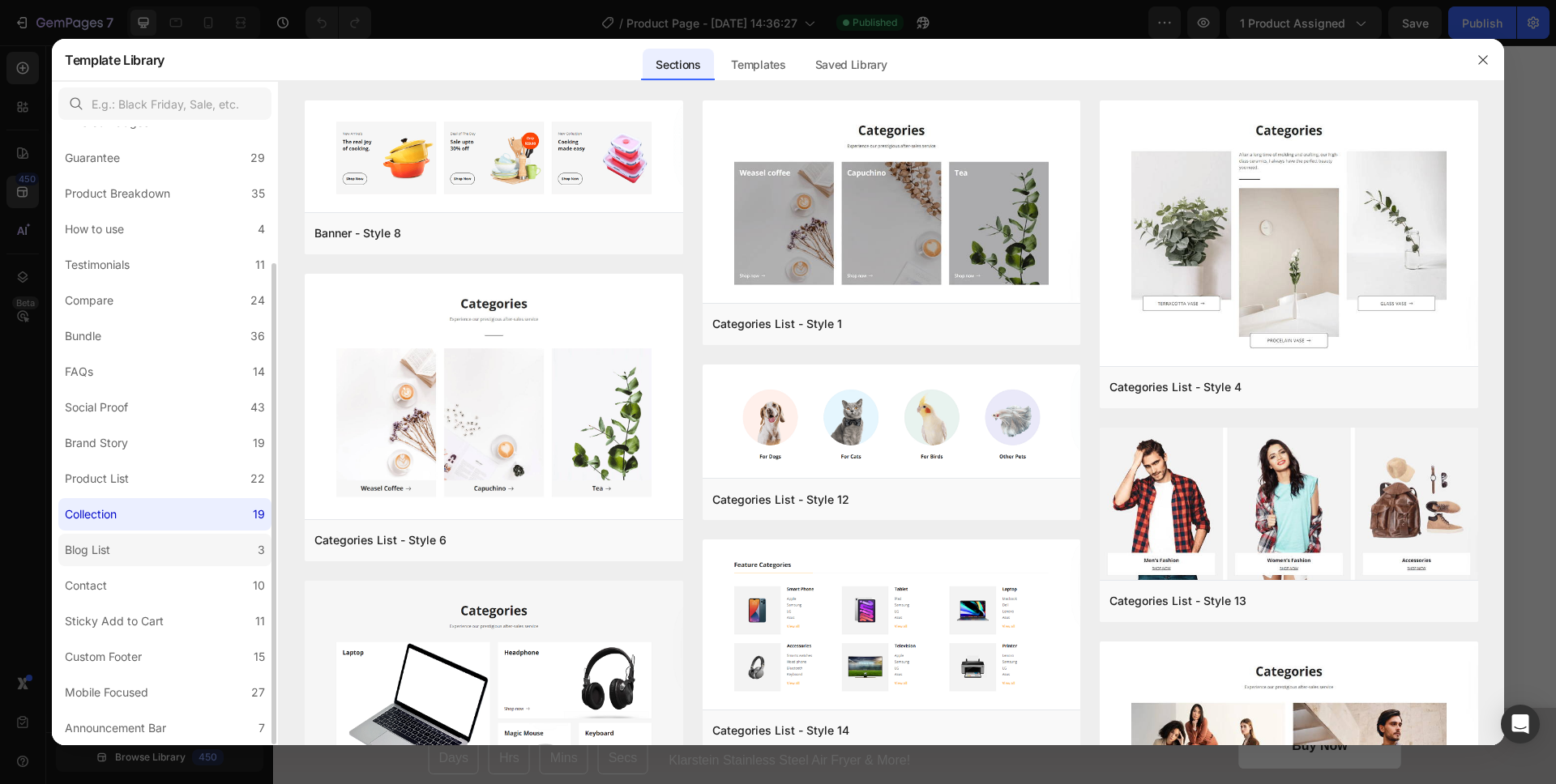
click at [109, 552] on div "Blog List" at bounding box center [87, 549] width 46 height 19
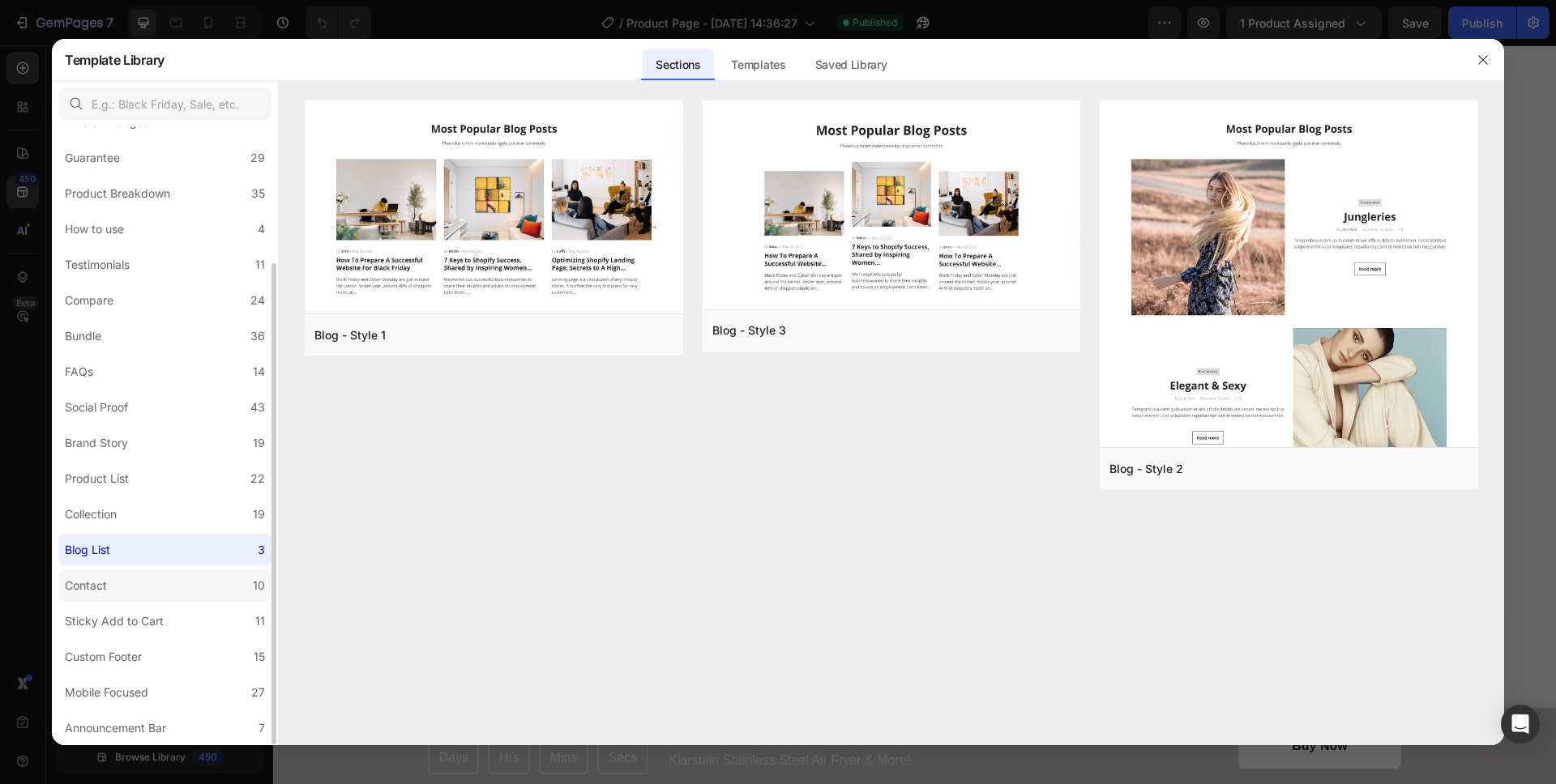
click at [120, 577] on label "Contact 10" at bounding box center [164, 586] width 213 height 32
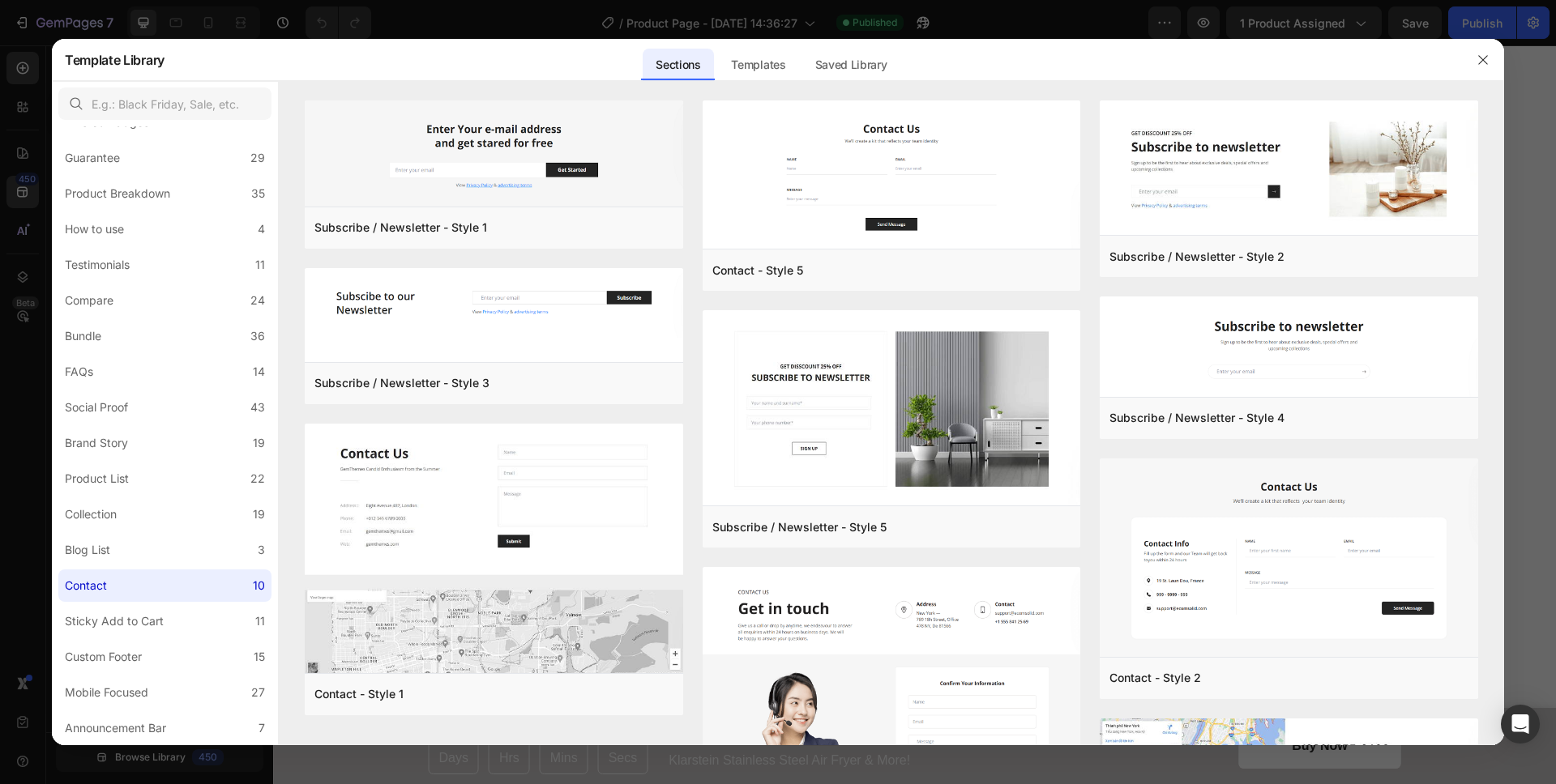
scroll to position [194, 0]
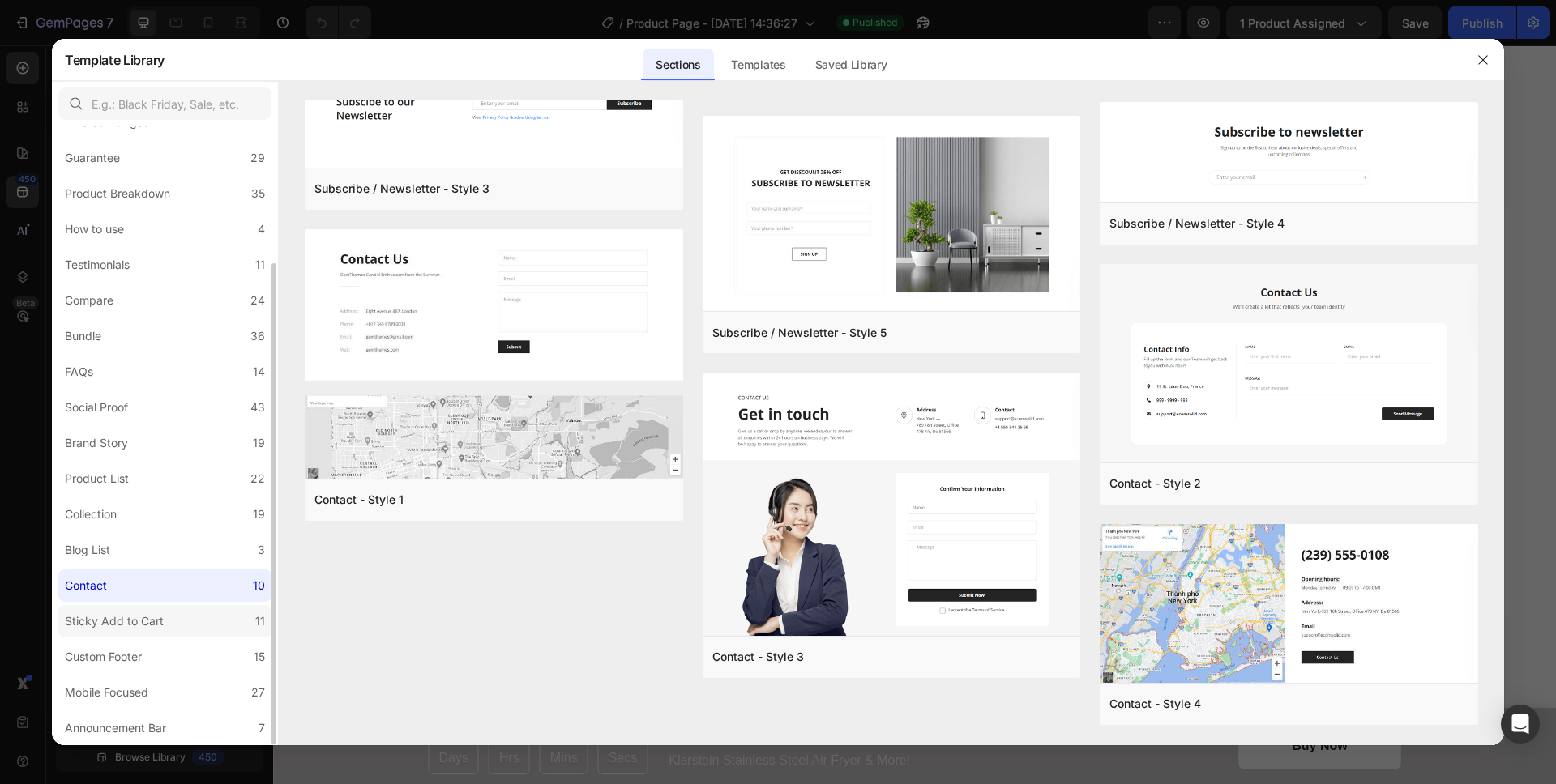
click at [144, 615] on div "Sticky Add to Cart" at bounding box center [114, 621] width 99 height 19
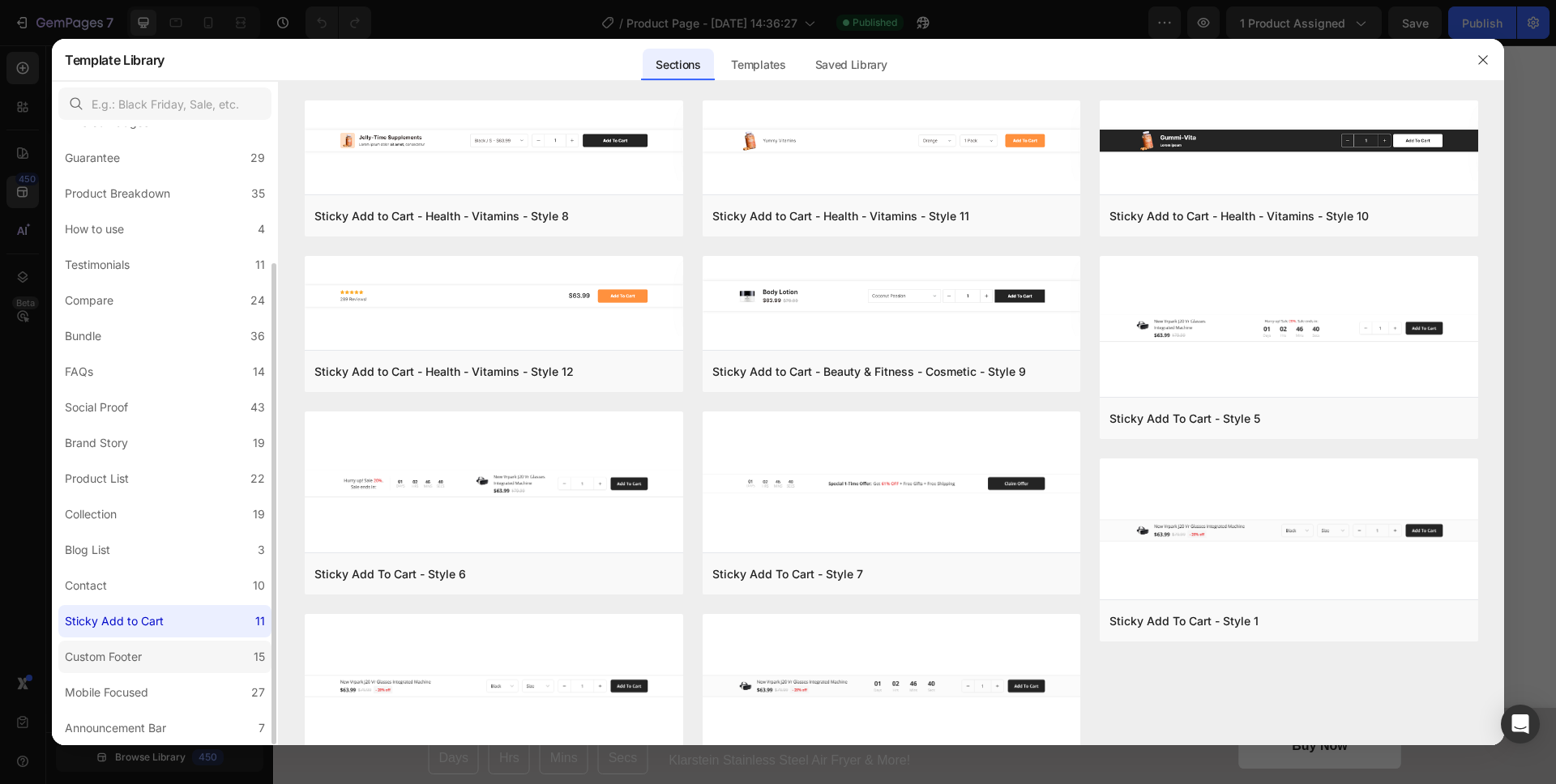
click at [154, 652] on label "Custom Footer 15" at bounding box center [164, 657] width 213 height 32
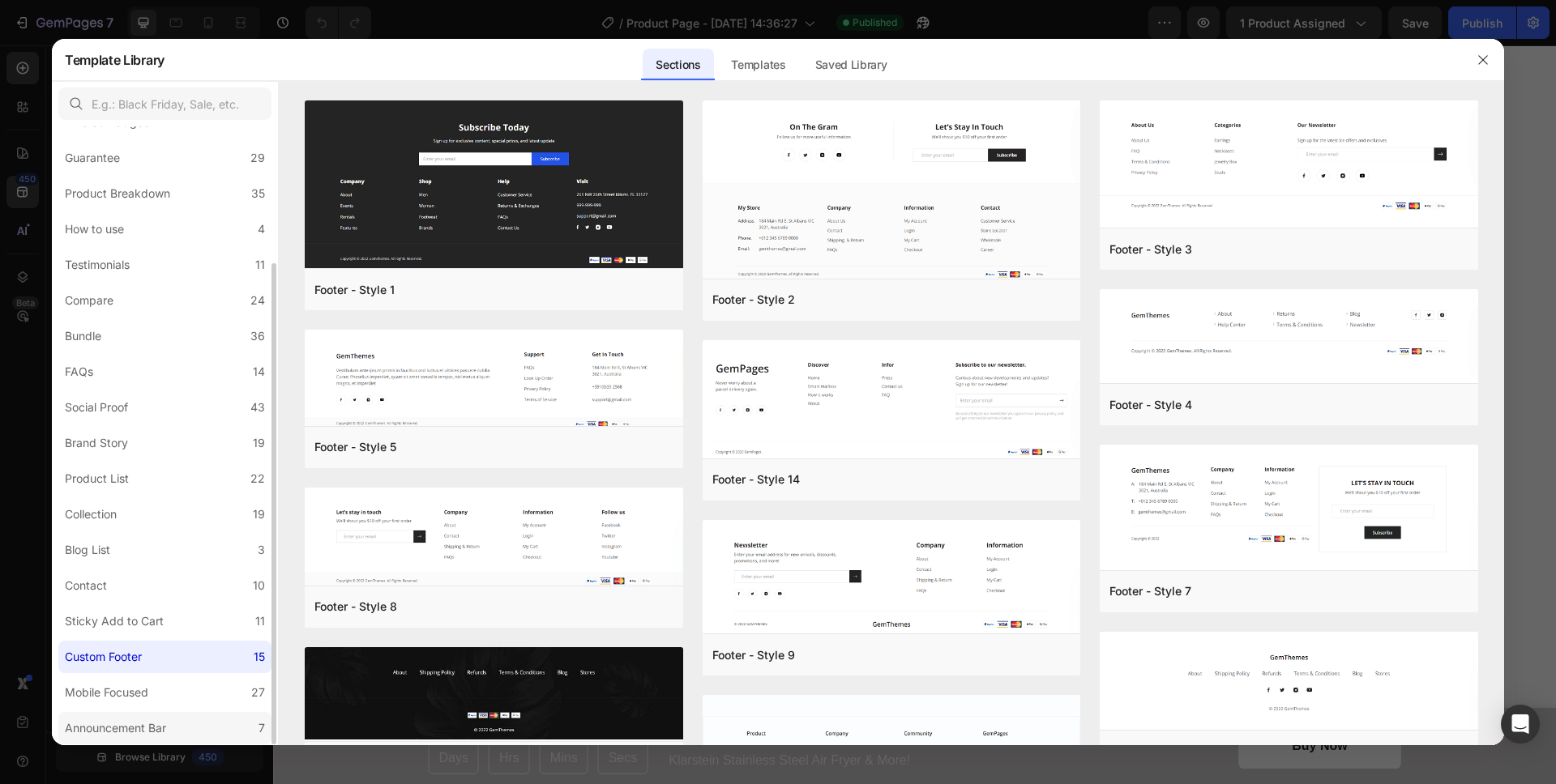
click at [157, 726] on div "Announcement Bar" at bounding box center [115, 728] width 101 height 19
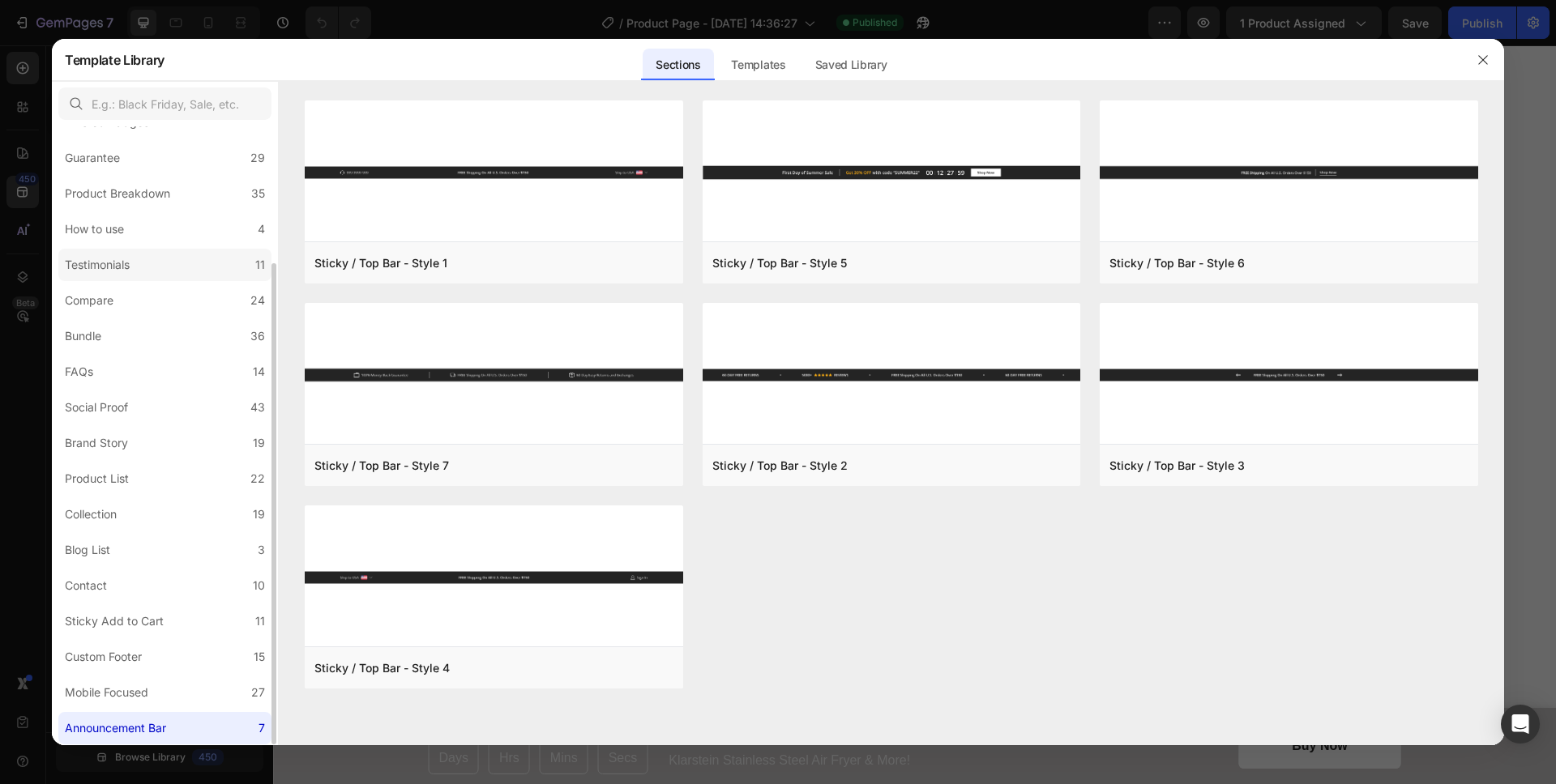
click at [174, 250] on label "Testimonials 11" at bounding box center [164, 265] width 213 height 32
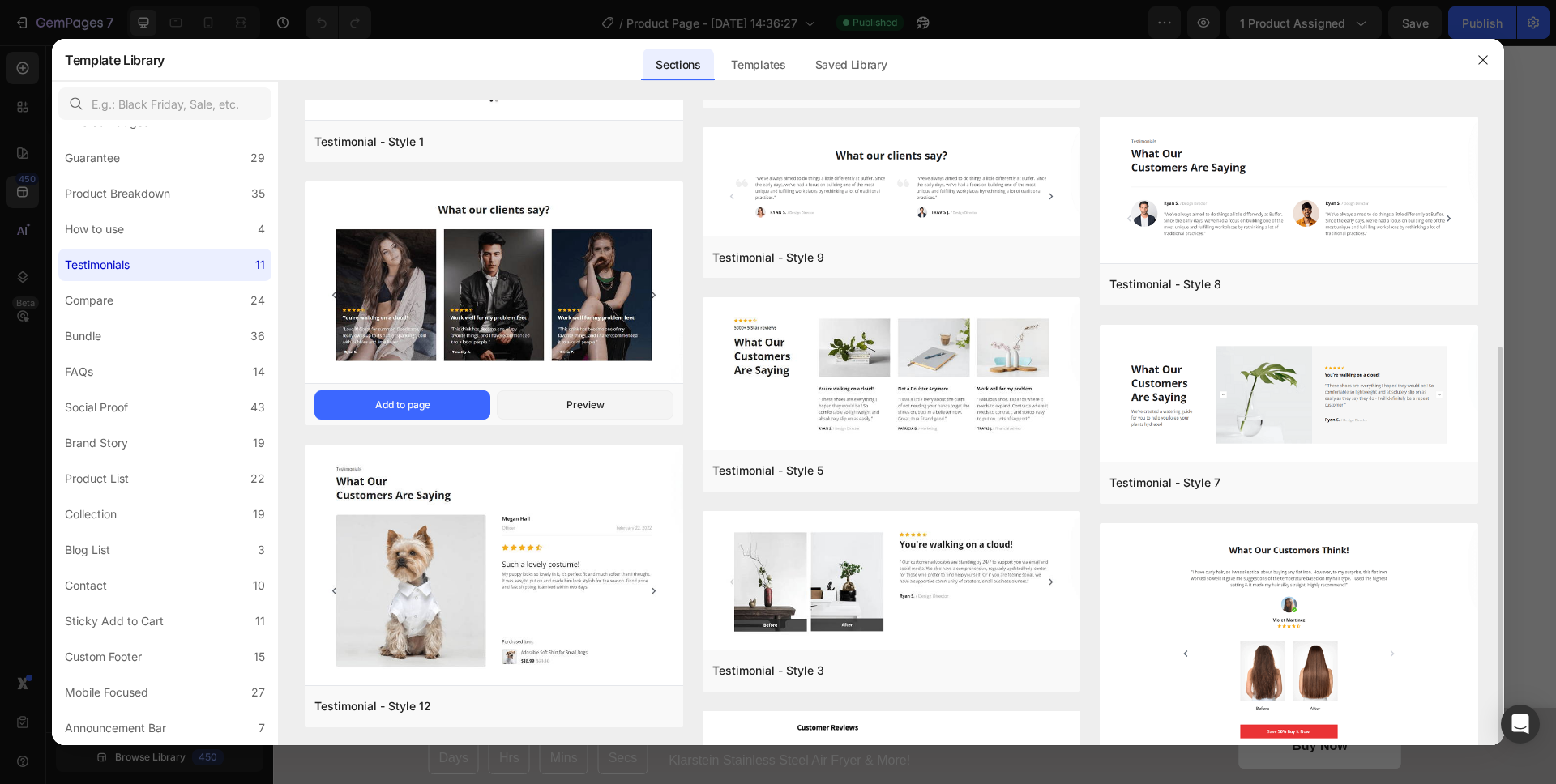
scroll to position [262, 0]
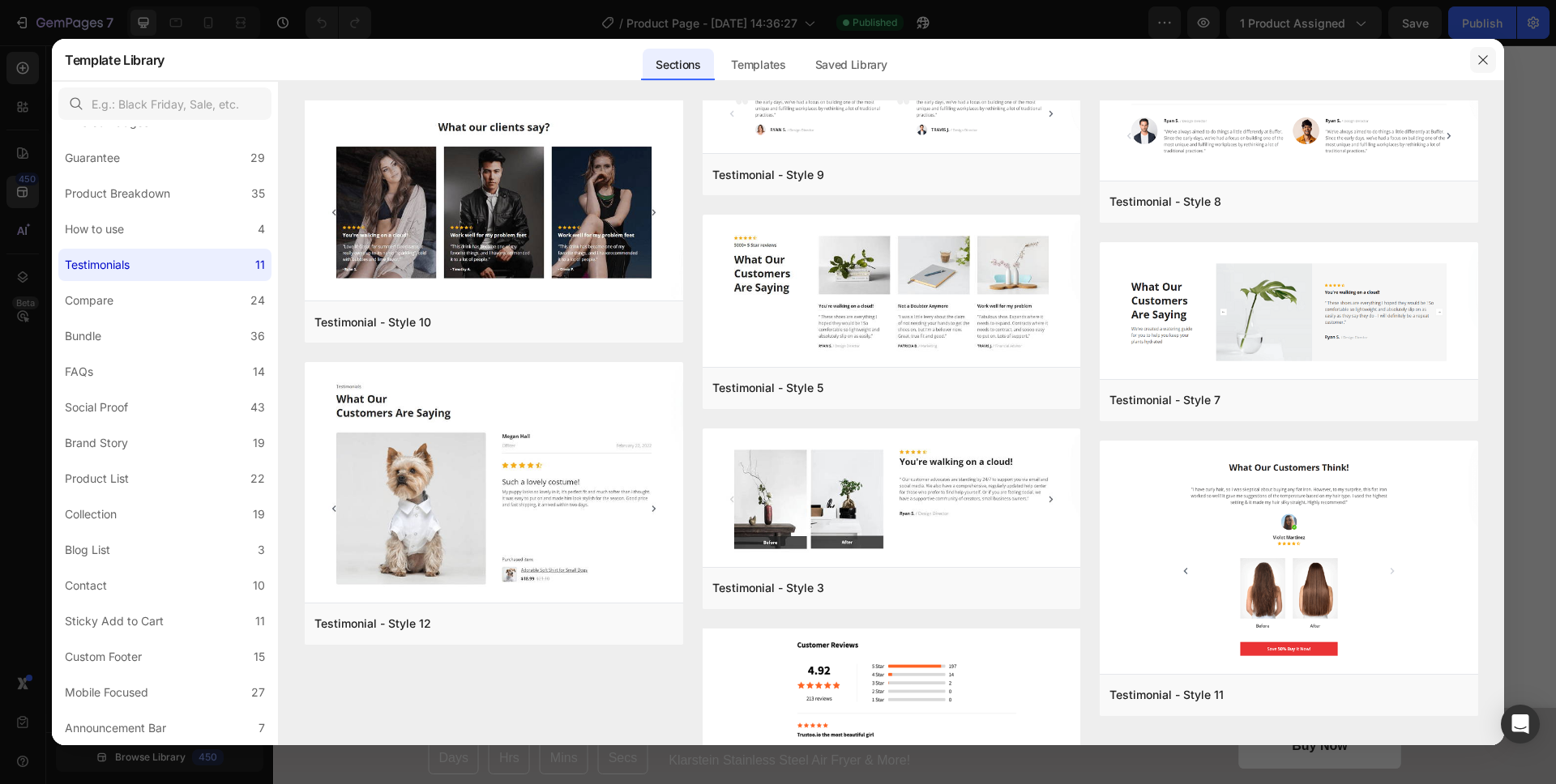
click at [1480, 66] on button "button" at bounding box center [1483, 60] width 26 height 26
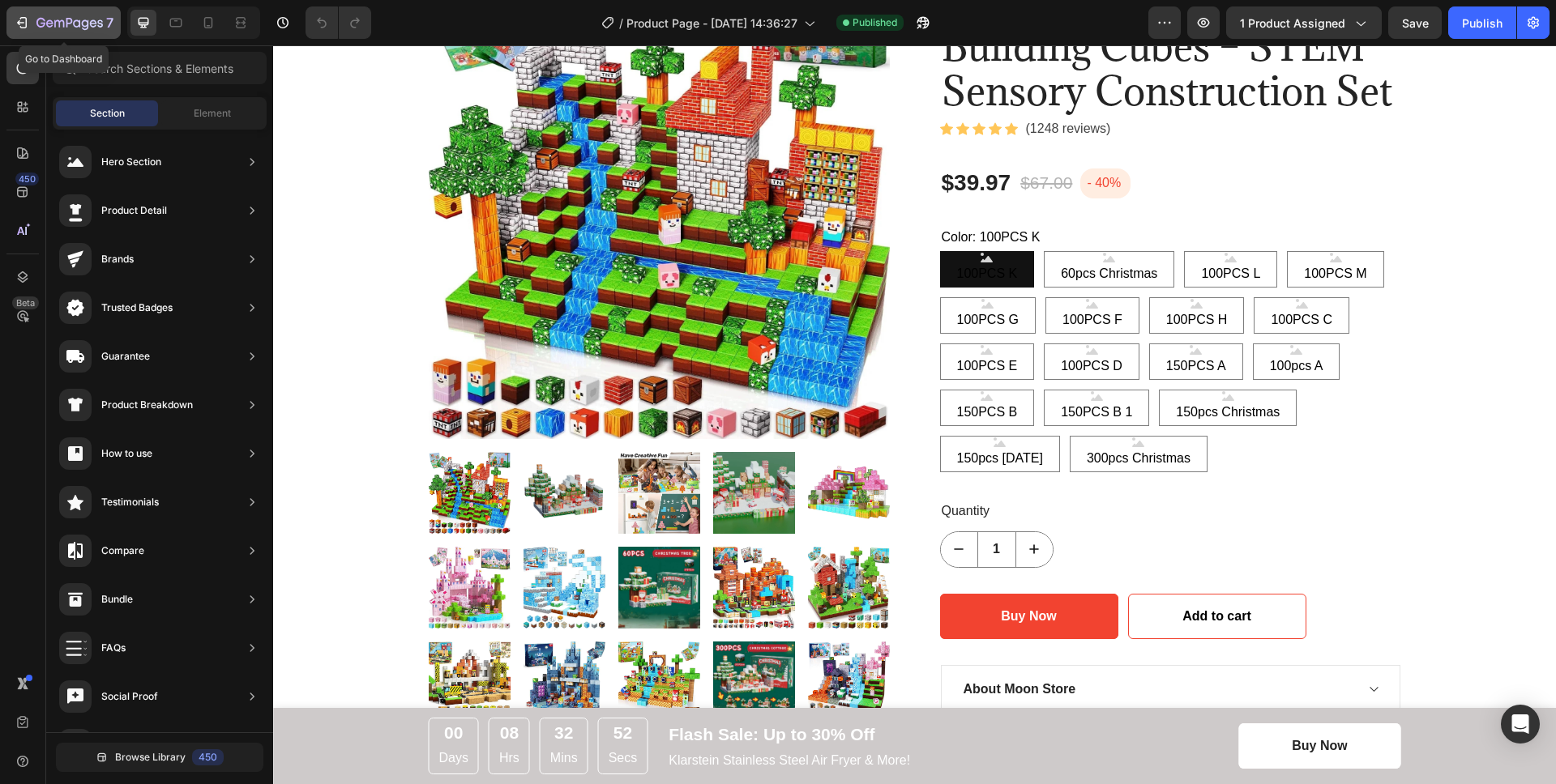
click at [29, 22] on icon "button" at bounding box center [22, 23] width 17 height 17
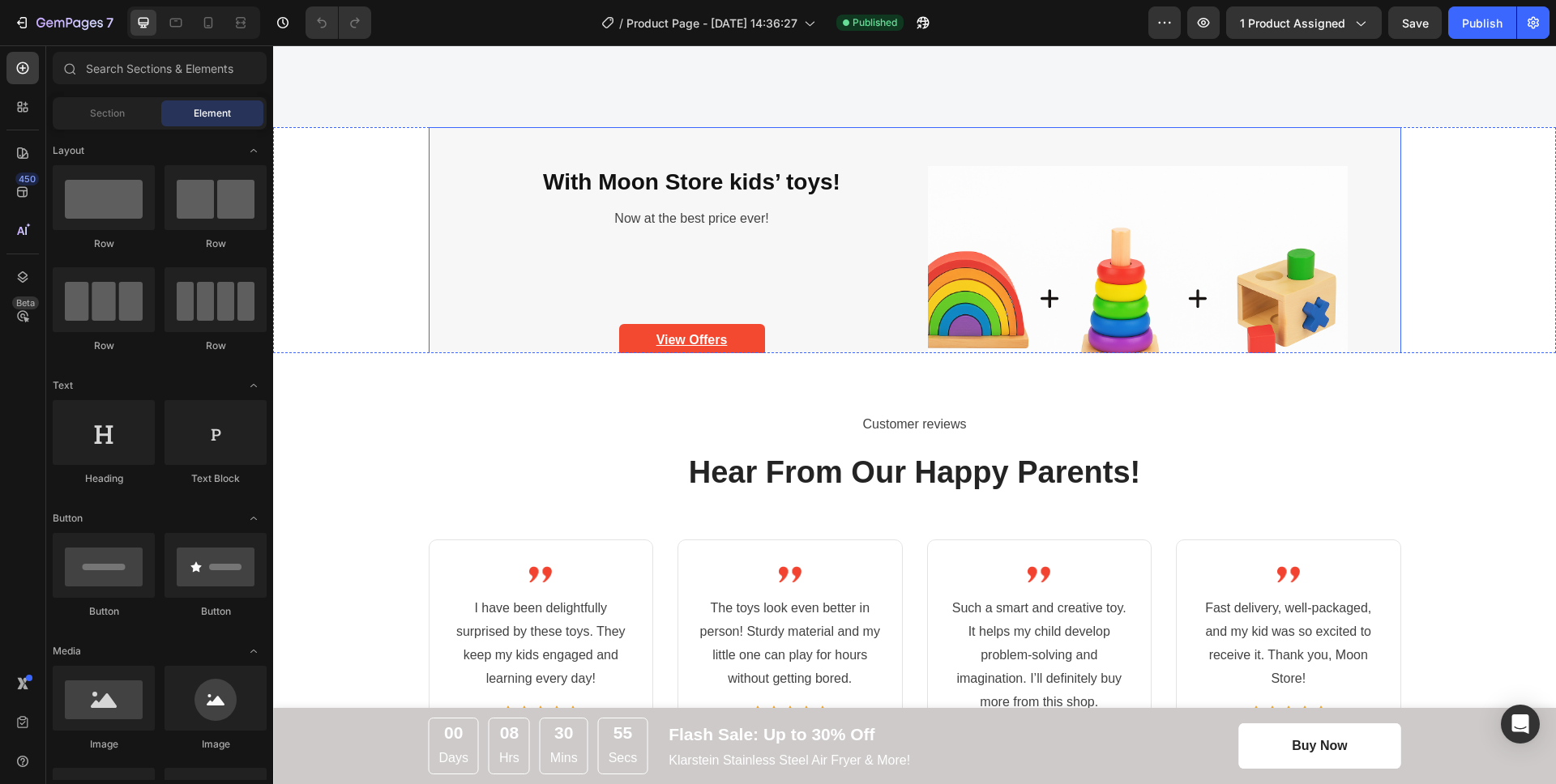
scroll to position [3336, 0]
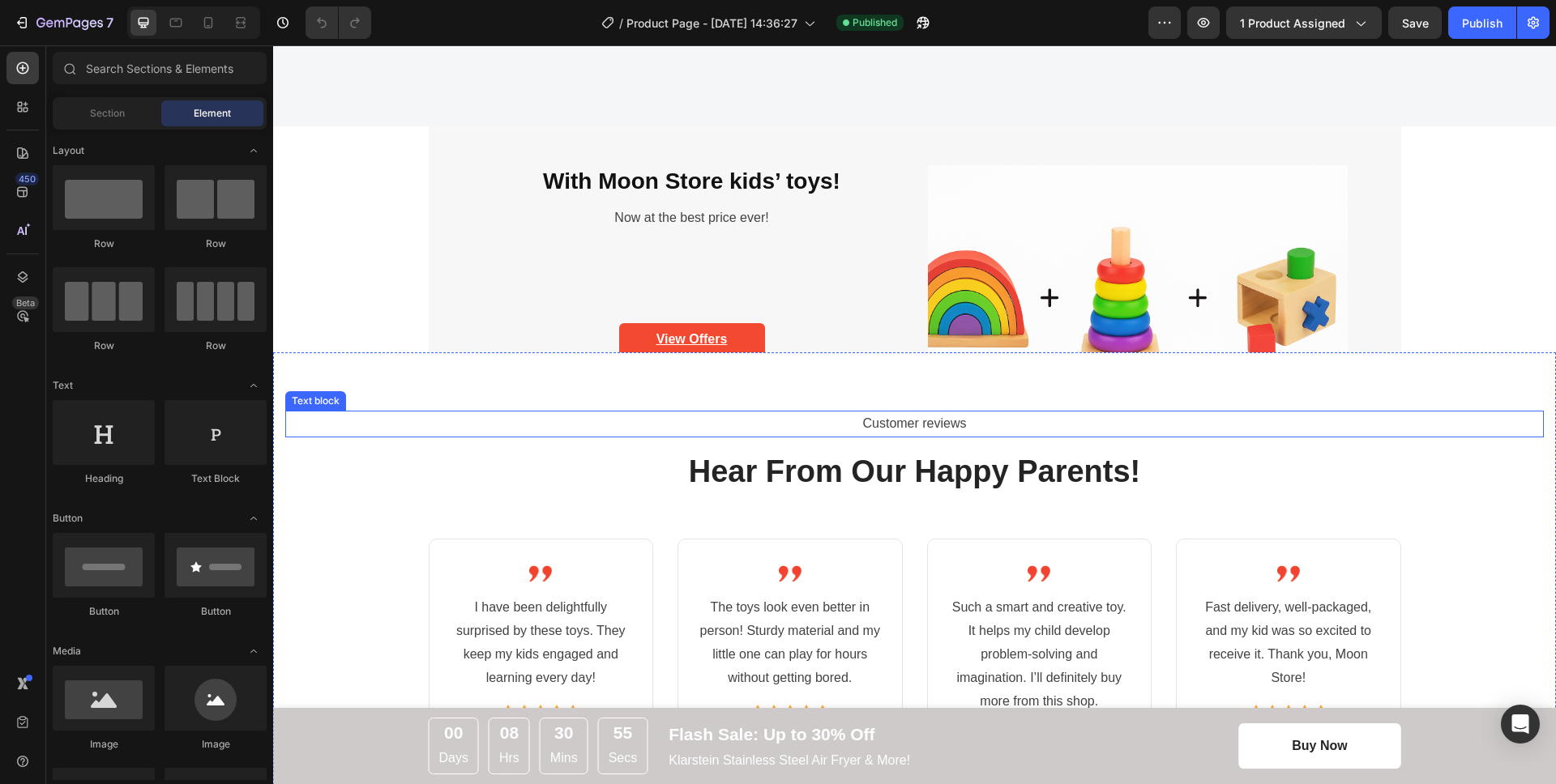
click at [613, 423] on p "Customer reviews" at bounding box center [915, 424] width 1256 height 23
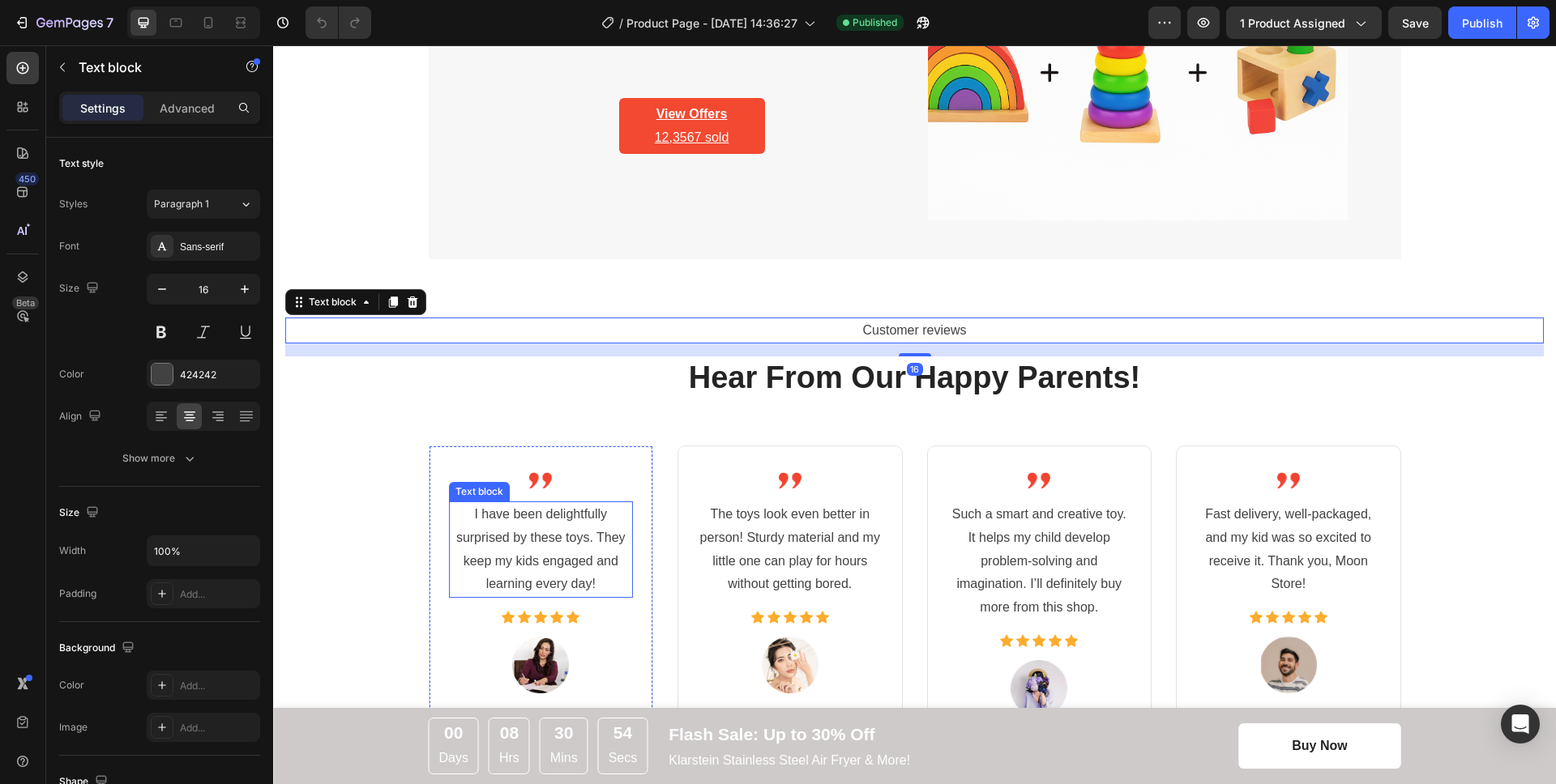
scroll to position [3650, 0]
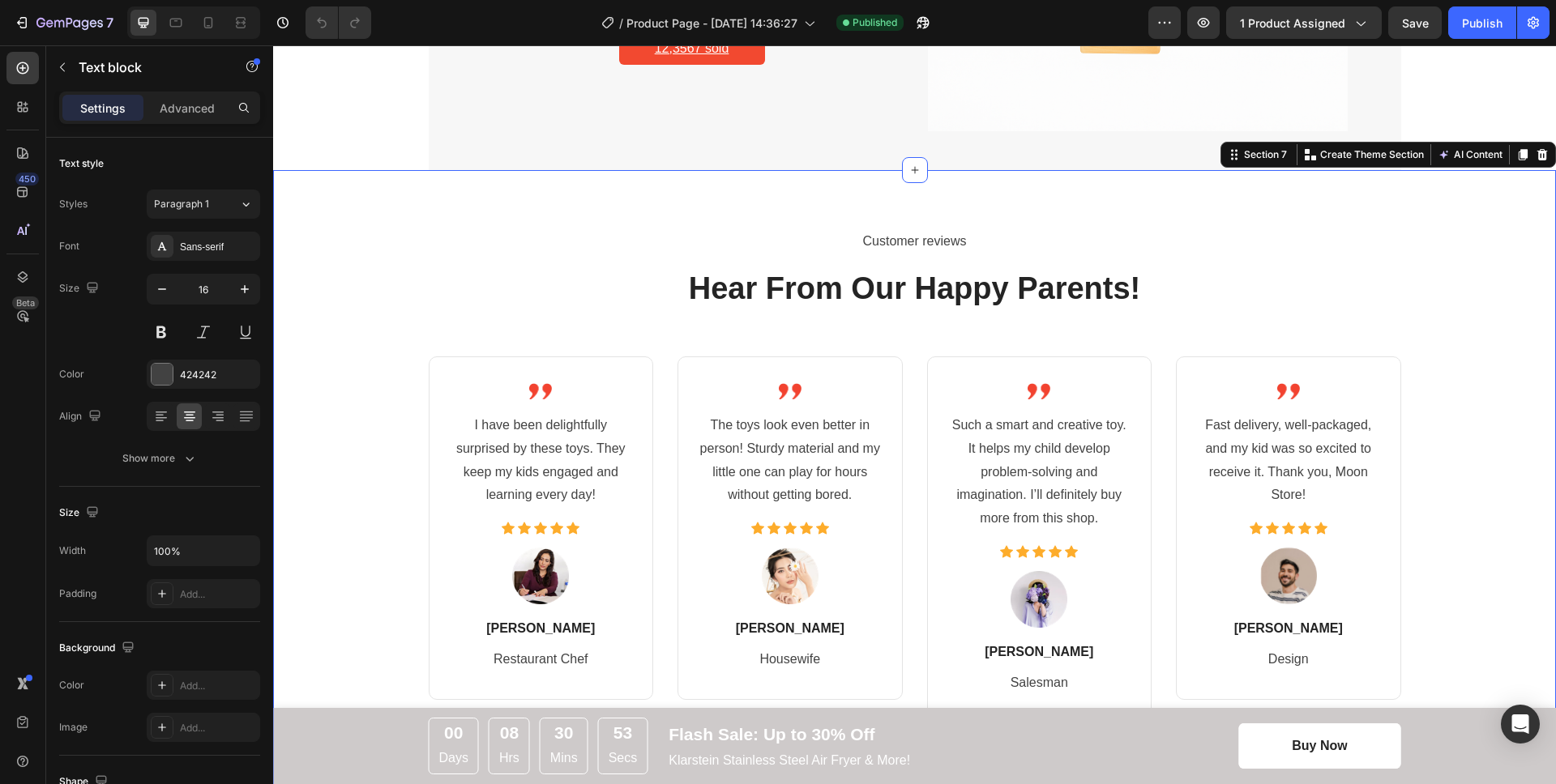
click at [383, 338] on div "Customer reviews Text block Hear From Our Happy Parents! Heading Image I have b…" at bounding box center [915, 494] width 1259 height 531
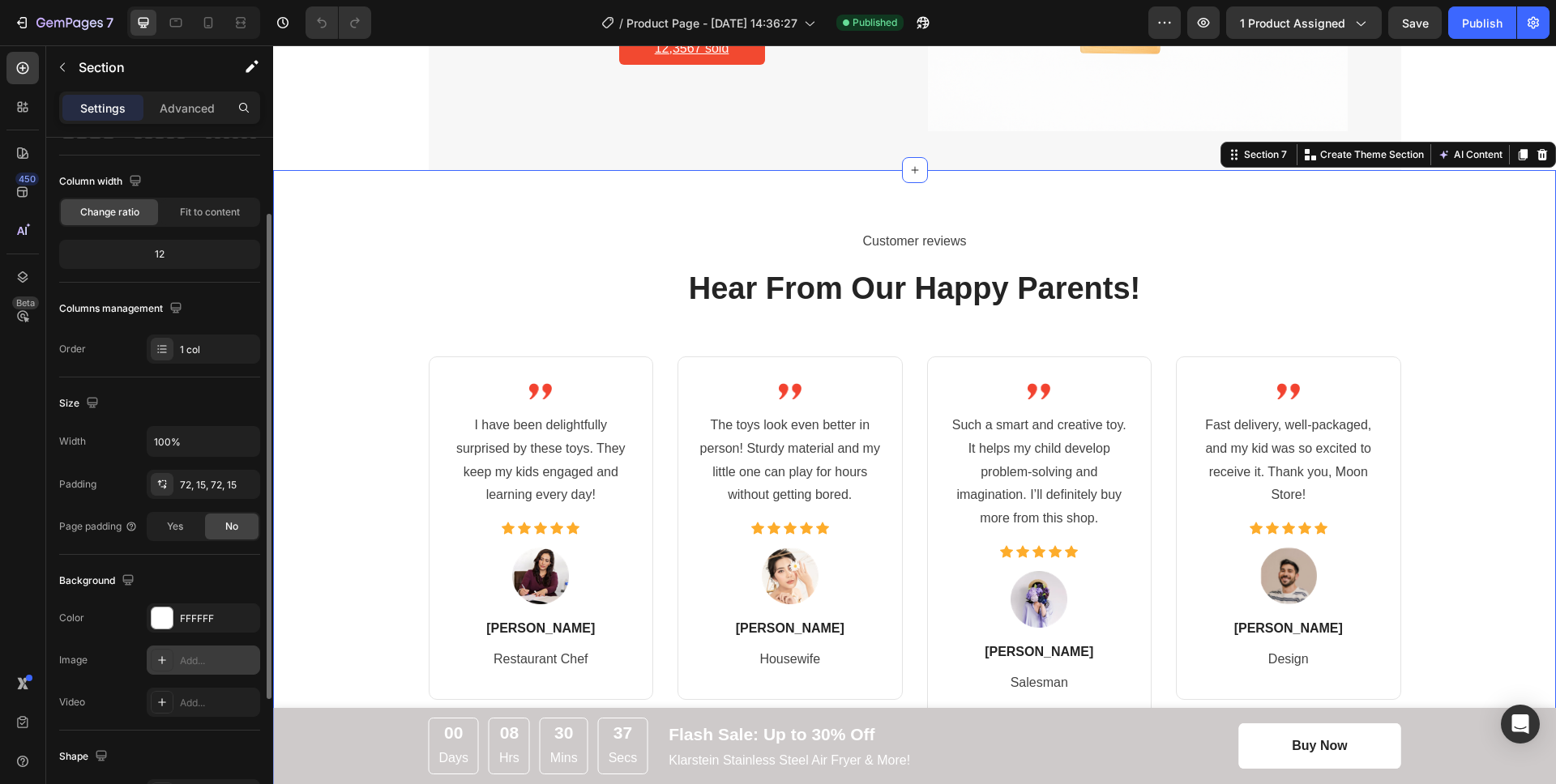
scroll to position [0, 0]
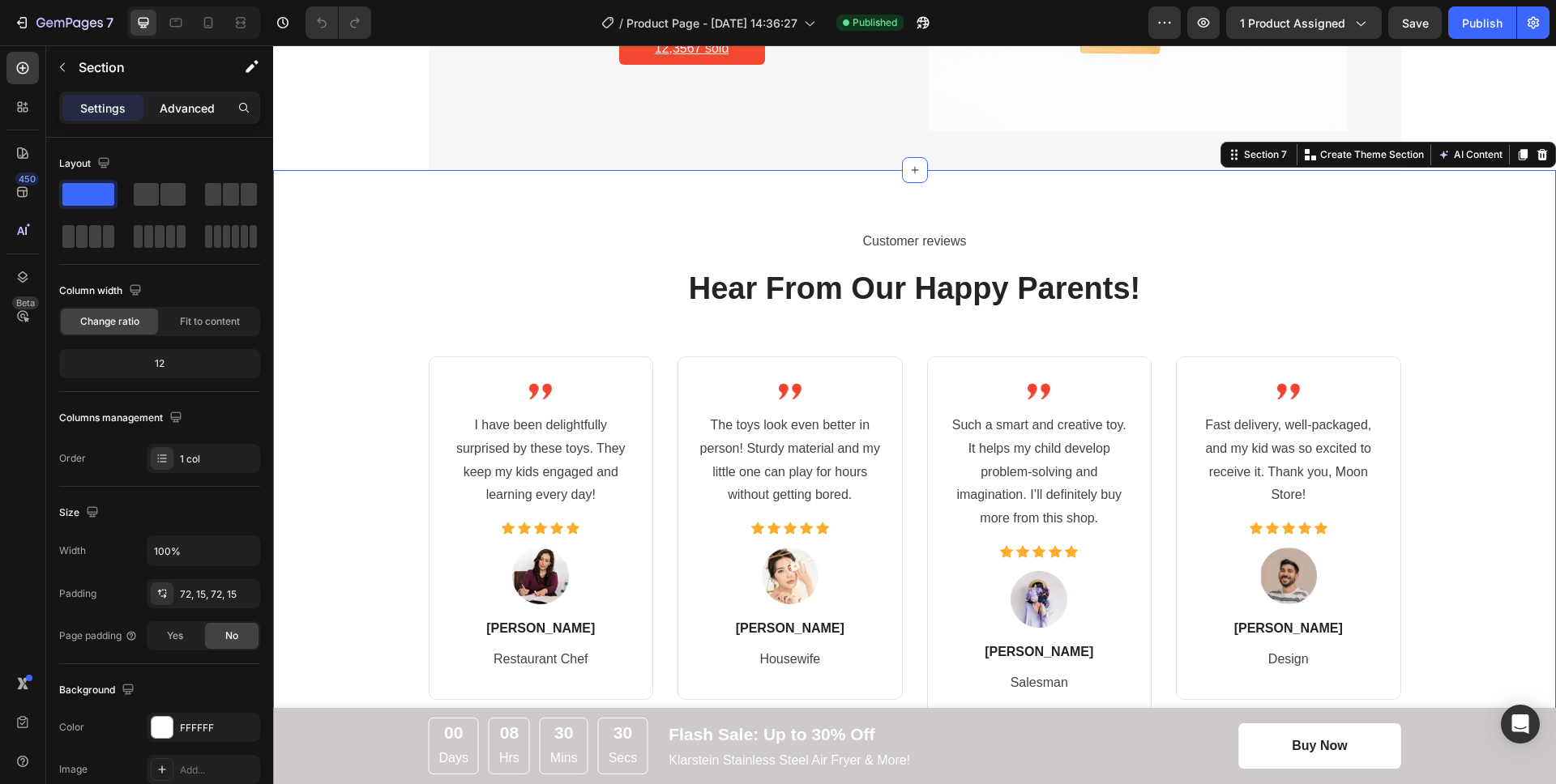
click at [170, 113] on p "Advanced" at bounding box center [187, 108] width 55 height 17
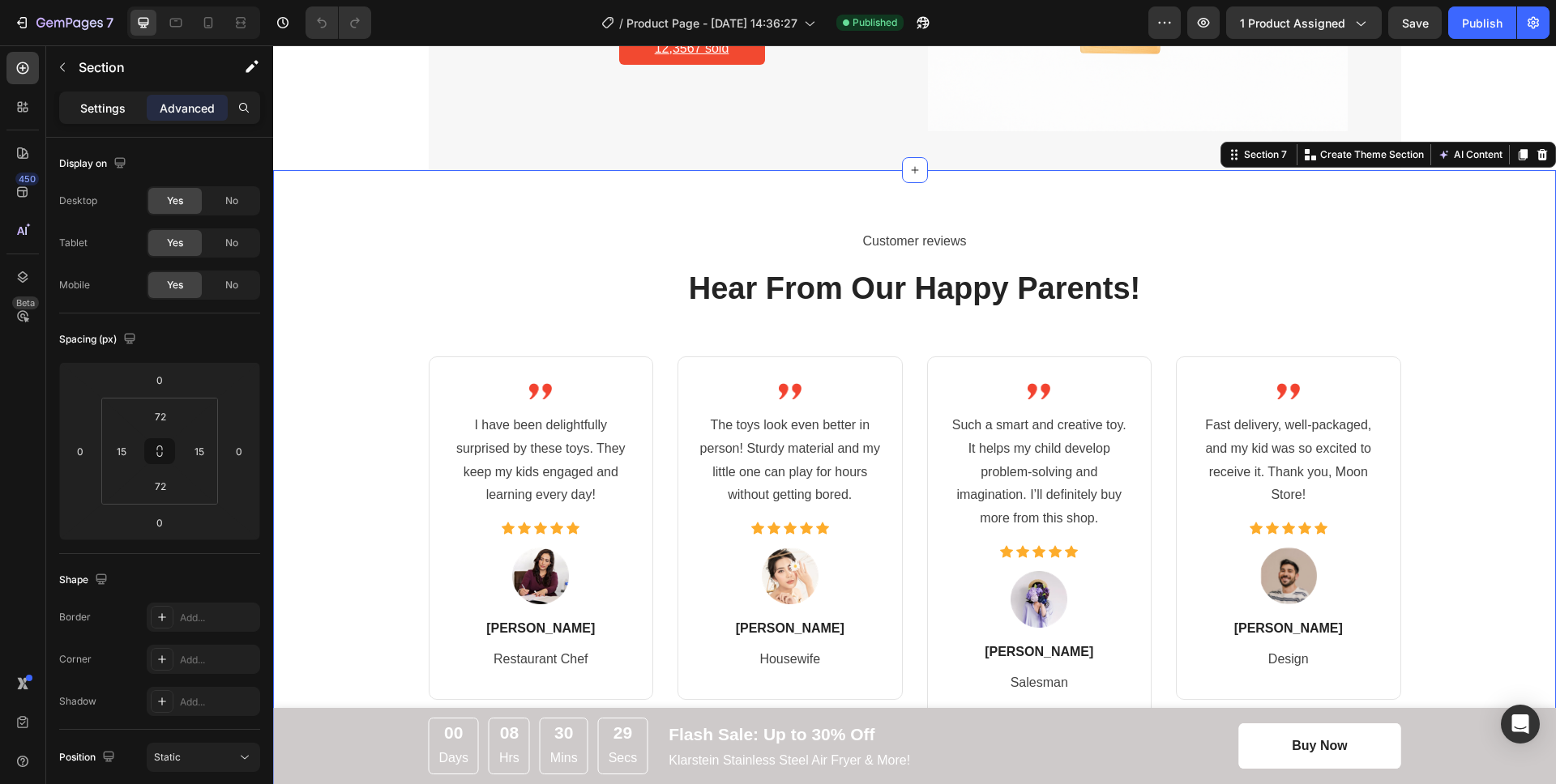
click at [95, 109] on p "Settings" at bounding box center [103, 108] width 46 height 17
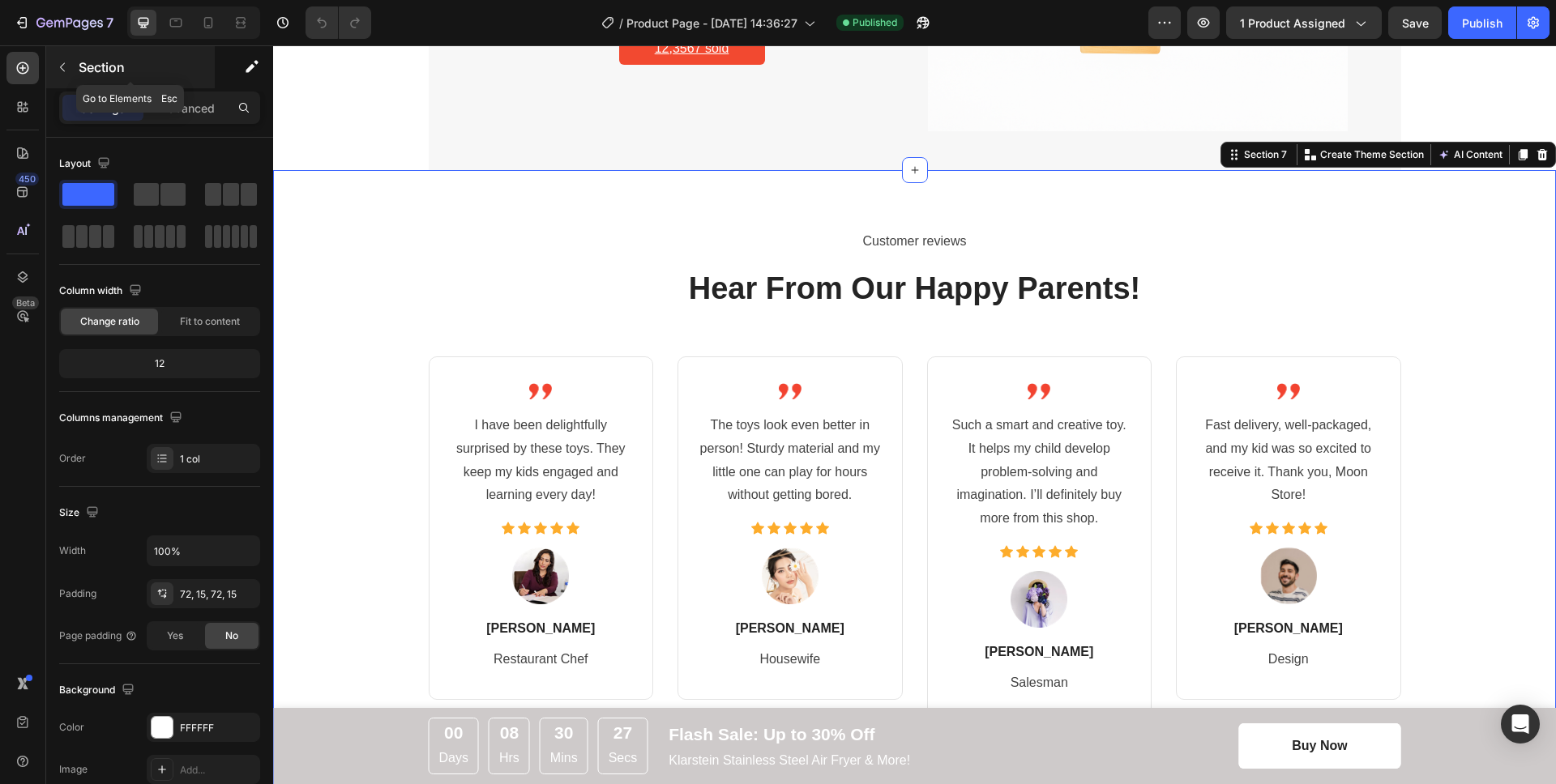
click at [65, 66] on icon "button" at bounding box center [62, 67] width 13 height 13
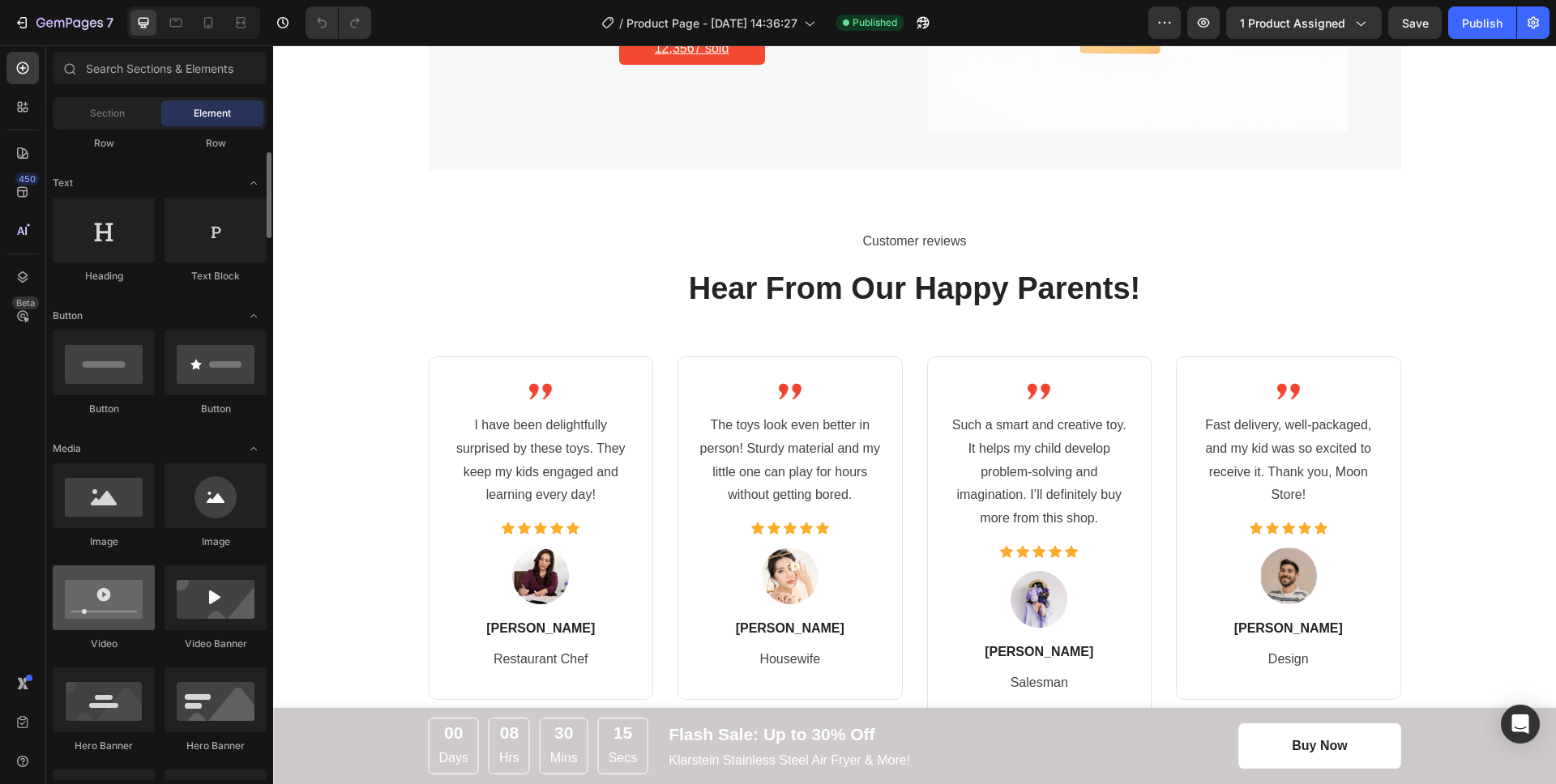
scroll to position [59, 0]
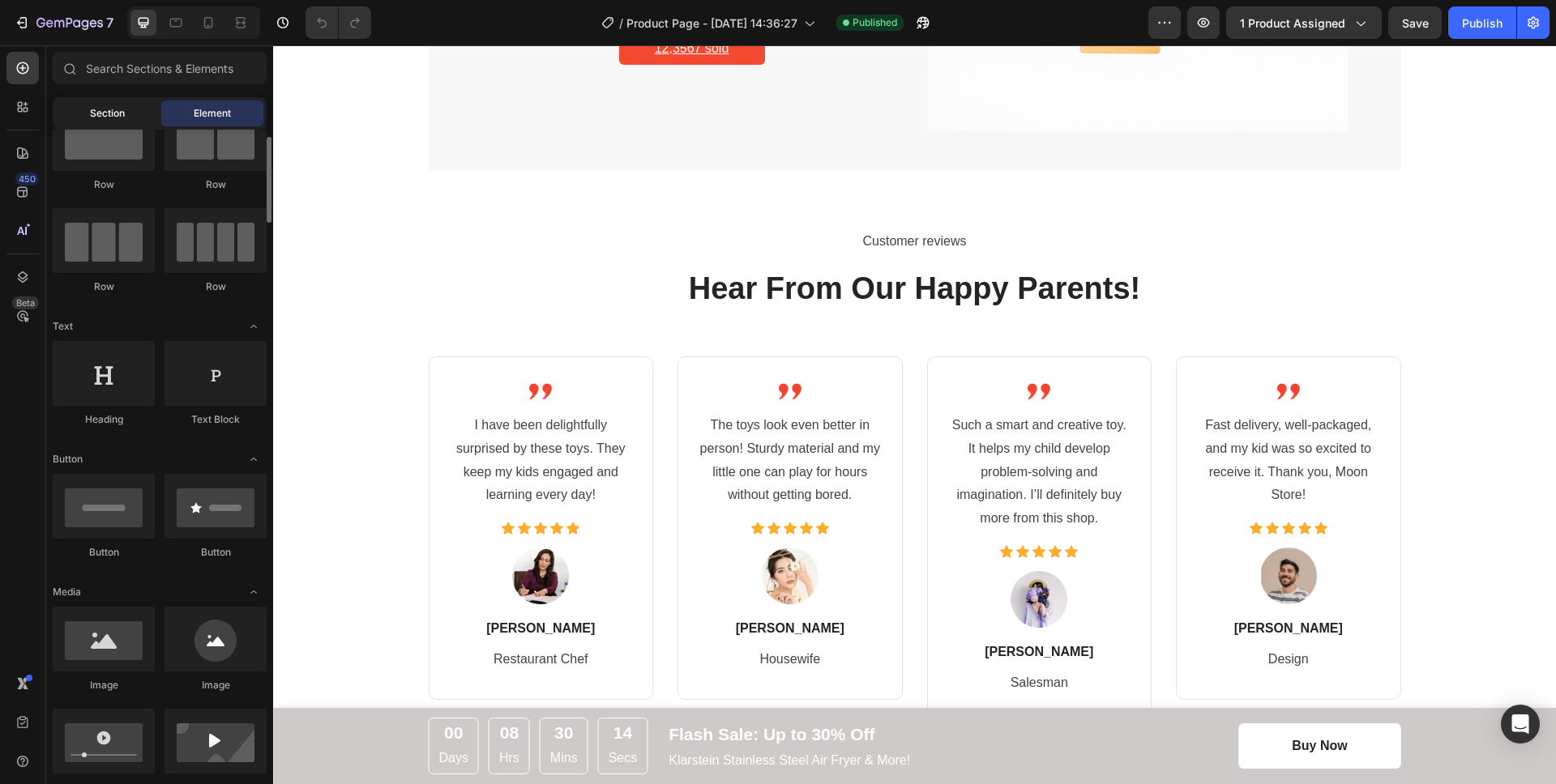
click at [93, 115] on span "Section" at bounding box center [107, 114] width 35 height 15
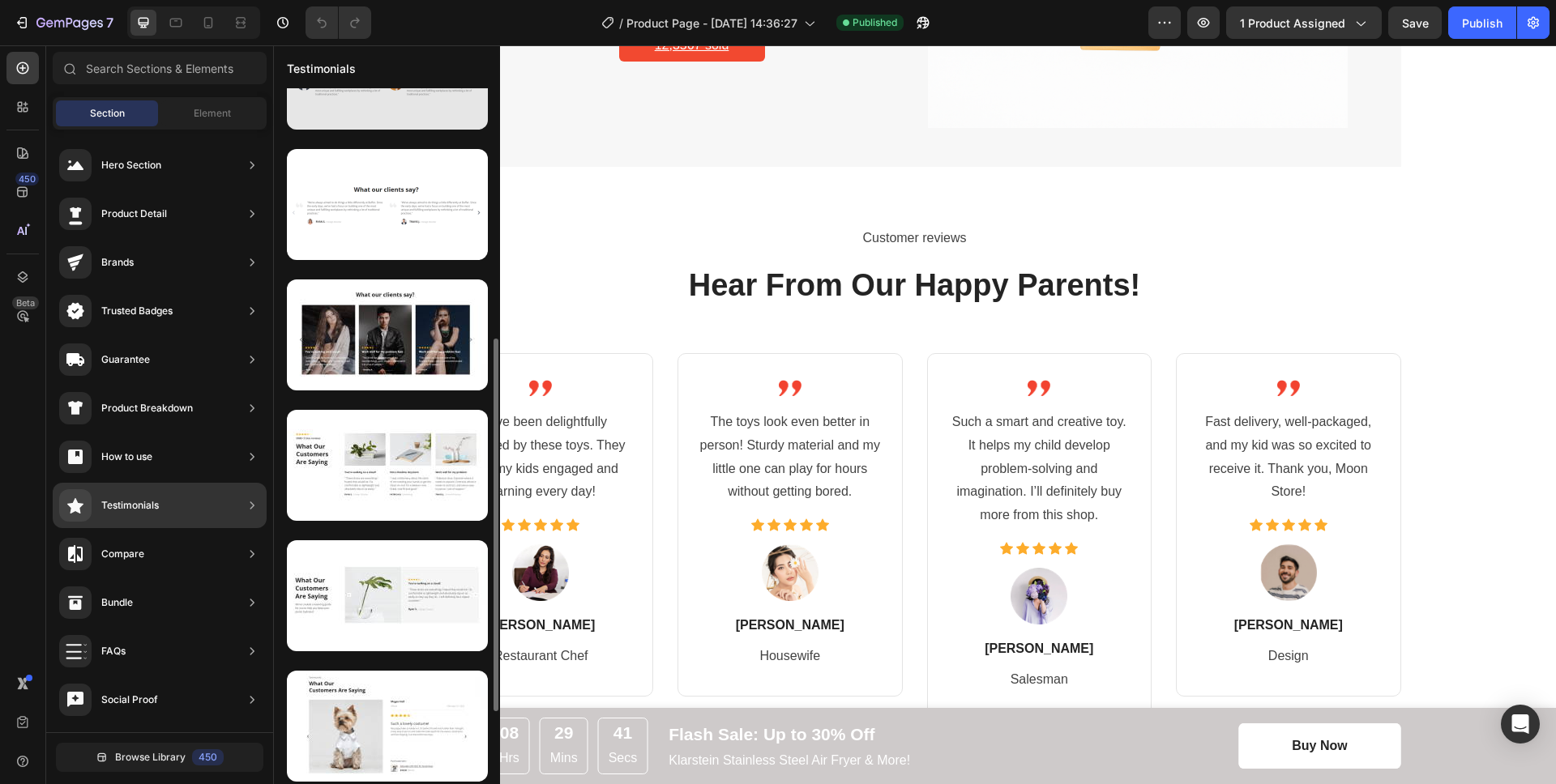
scroll to position [543, 0]
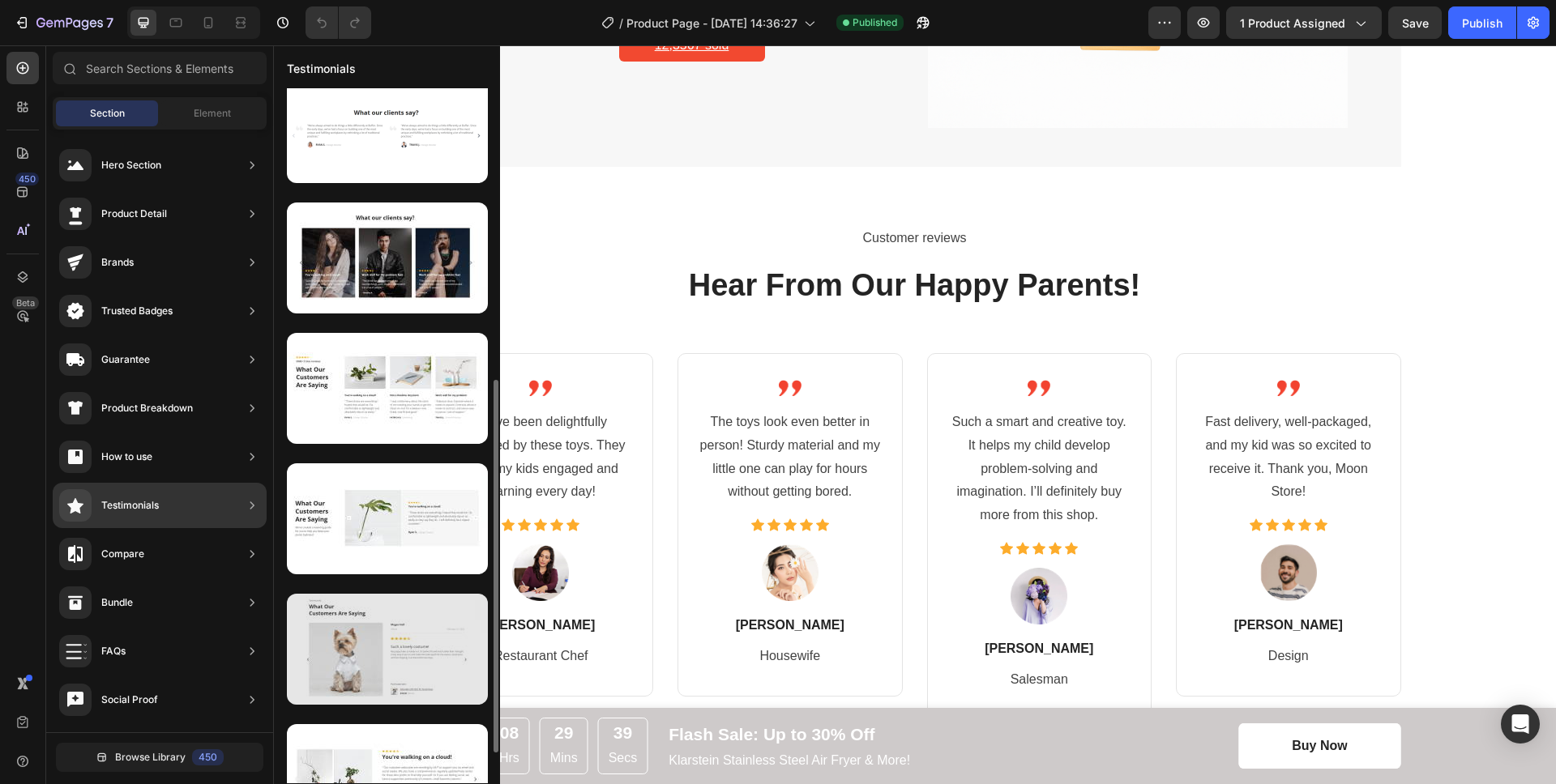
click at [364, 611] on div at bounding box center [388, 650] width 201 height 111
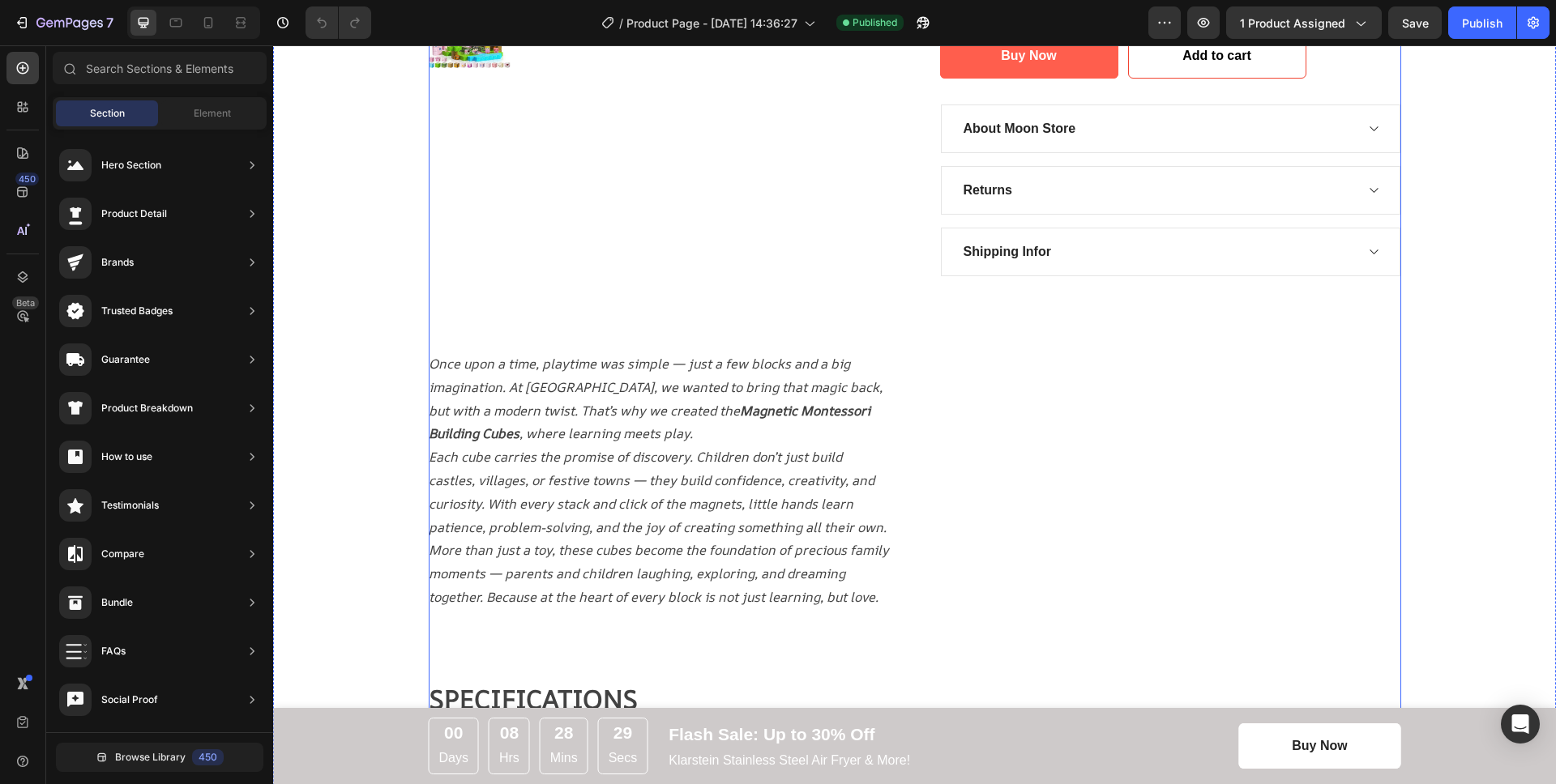
scroll to position [0, 0]
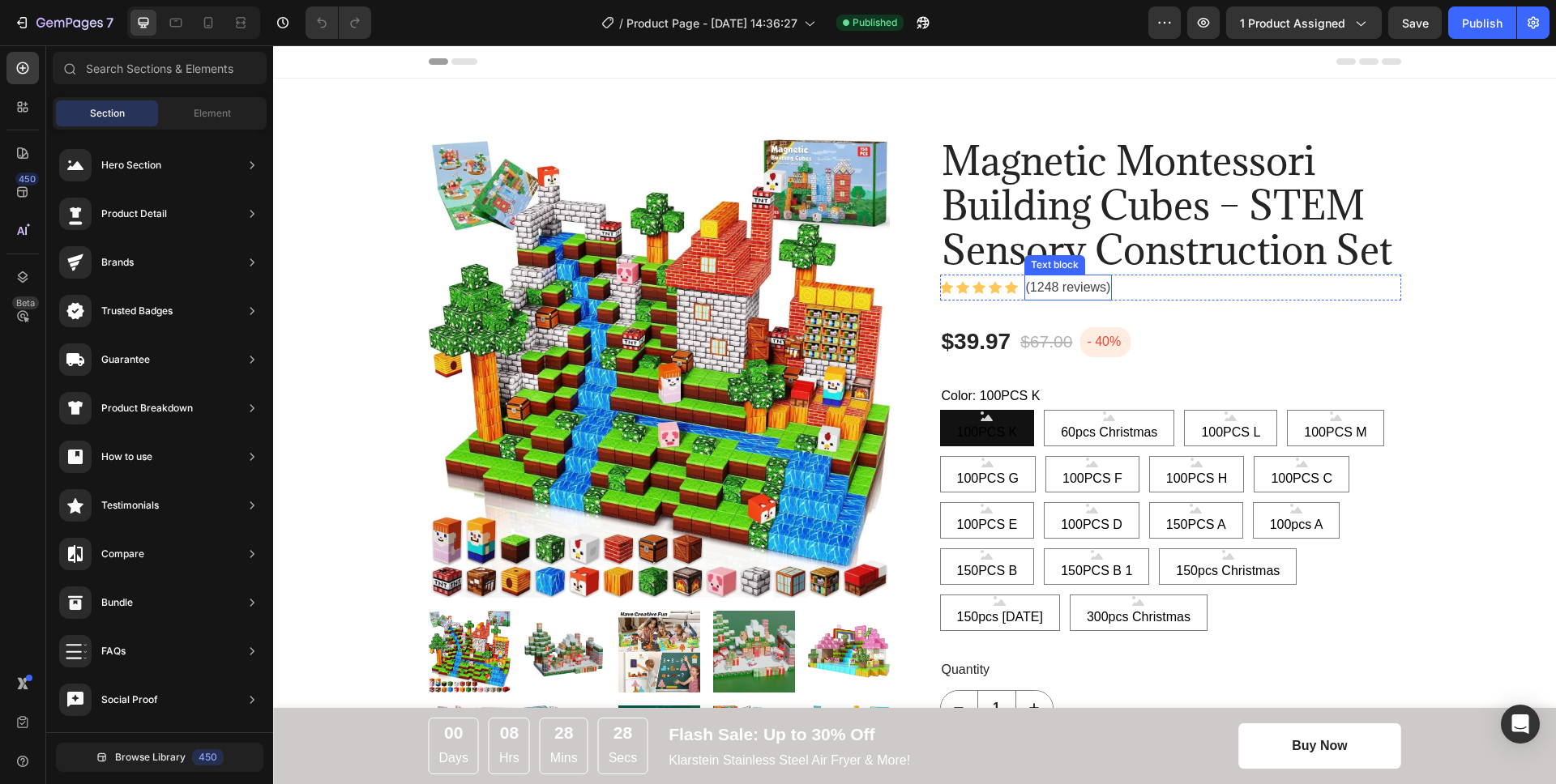
click at [1043, 290] on p "(1248 reviews)" at bounding box center [1069, 288] width 85 height 23
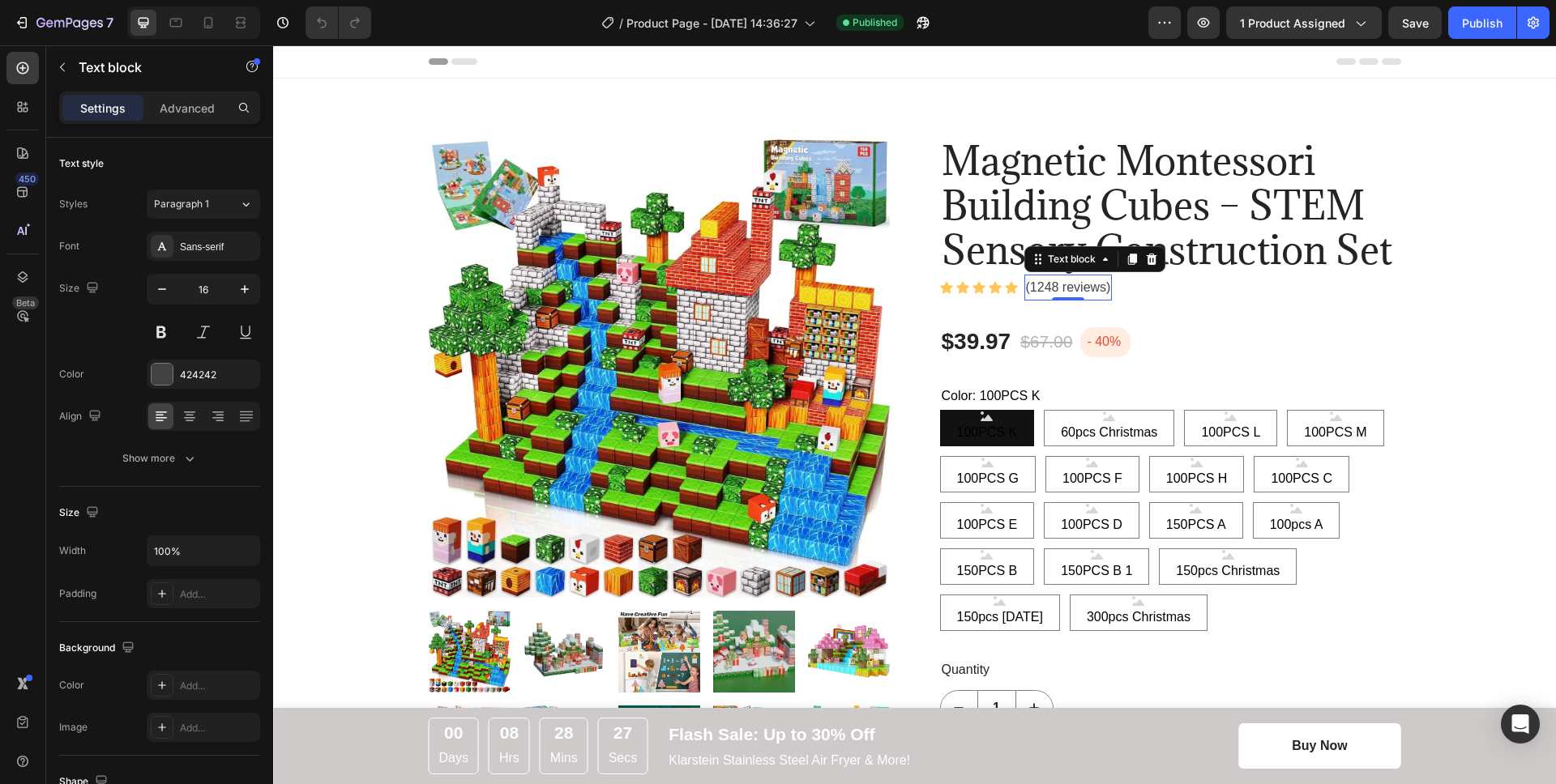
click at [1039, 289] on p "(1248 reviews)" at bounding box center [1069, 288] width 85 height 23
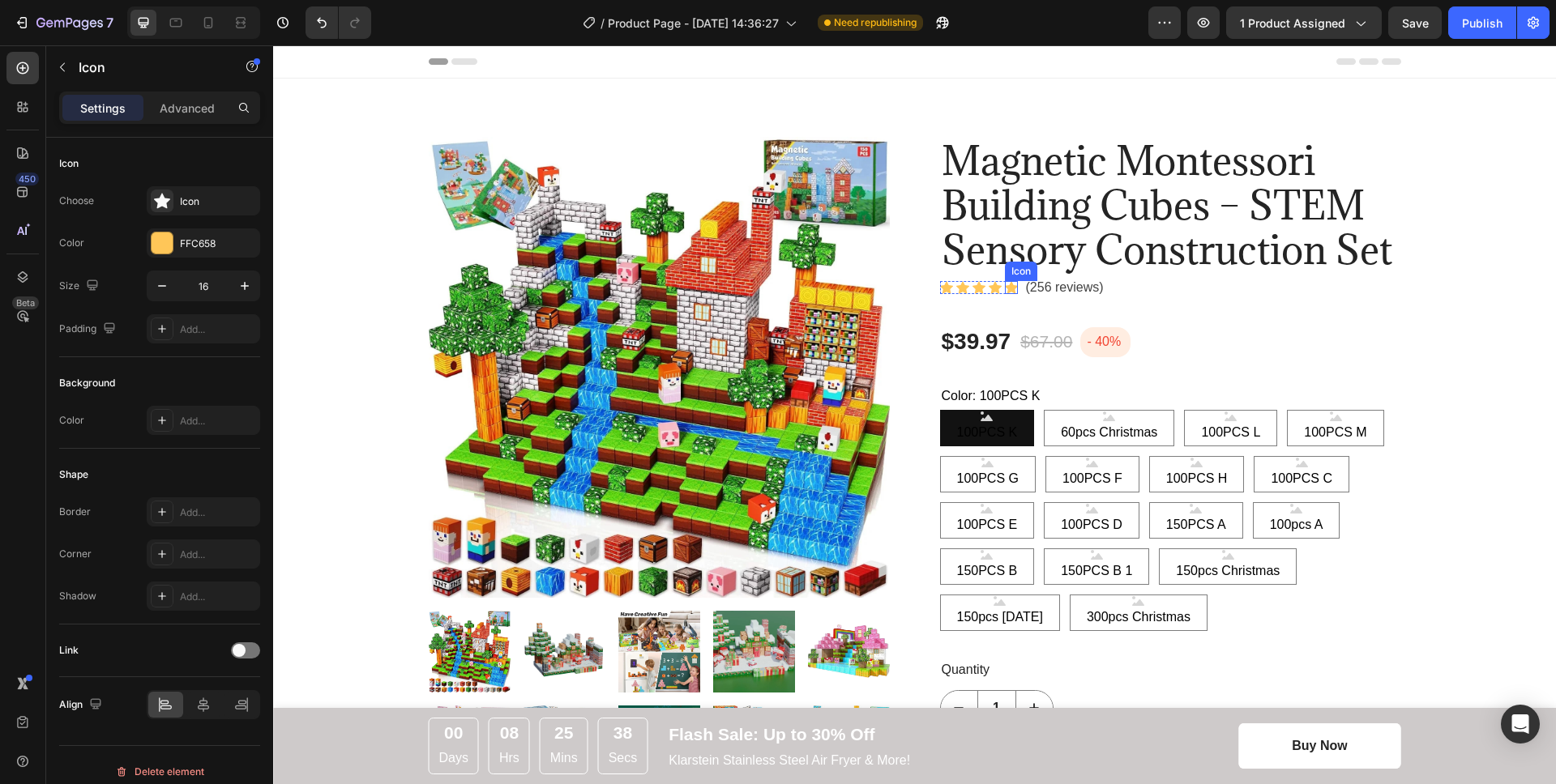
click at [1005, 288] on div "Icon" at bounding box center [1012, 288] width 13 height 13
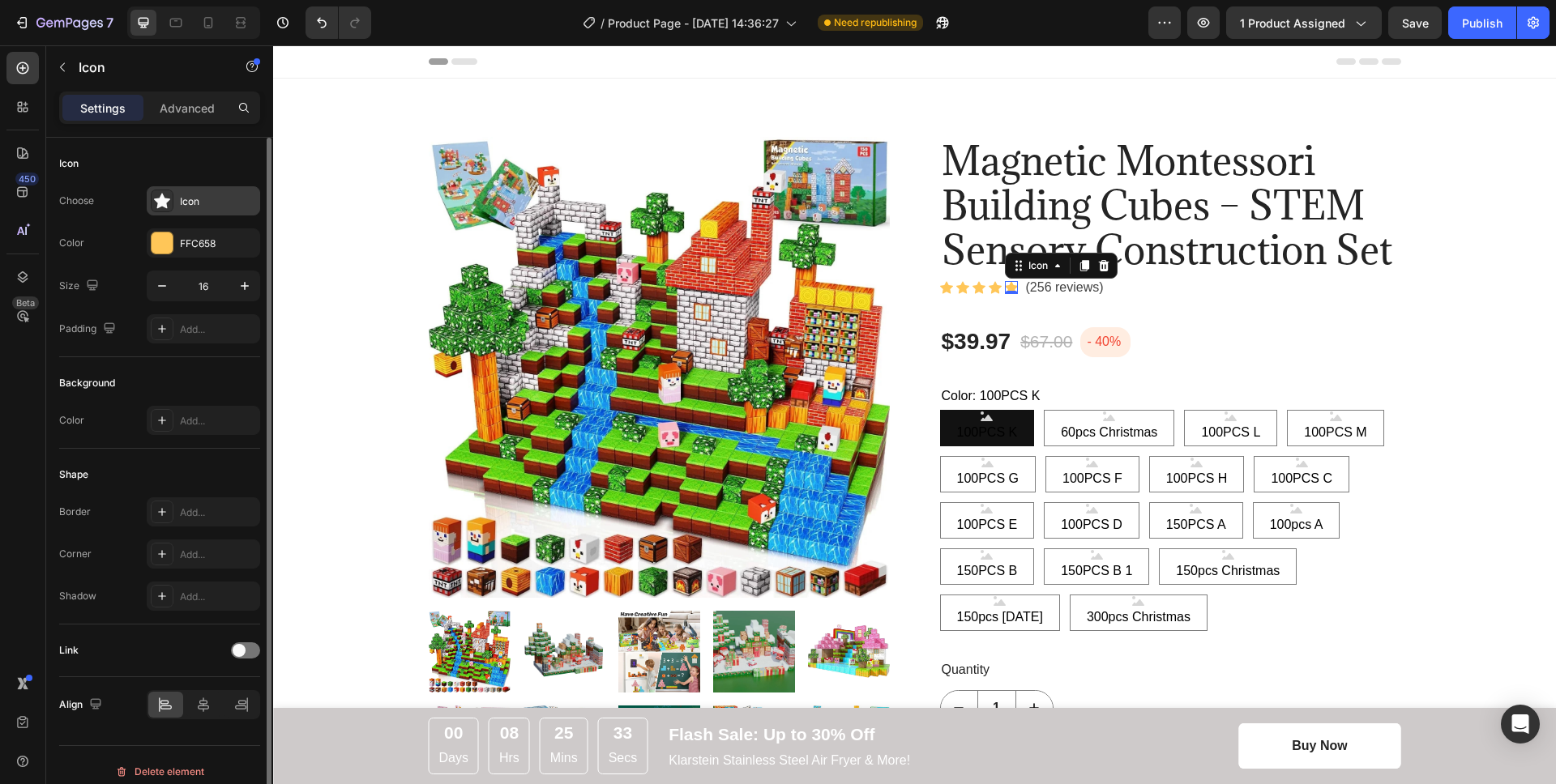
click at [183, 201] on div "Icon" at bounding box center [218, 202] width 76 height 15
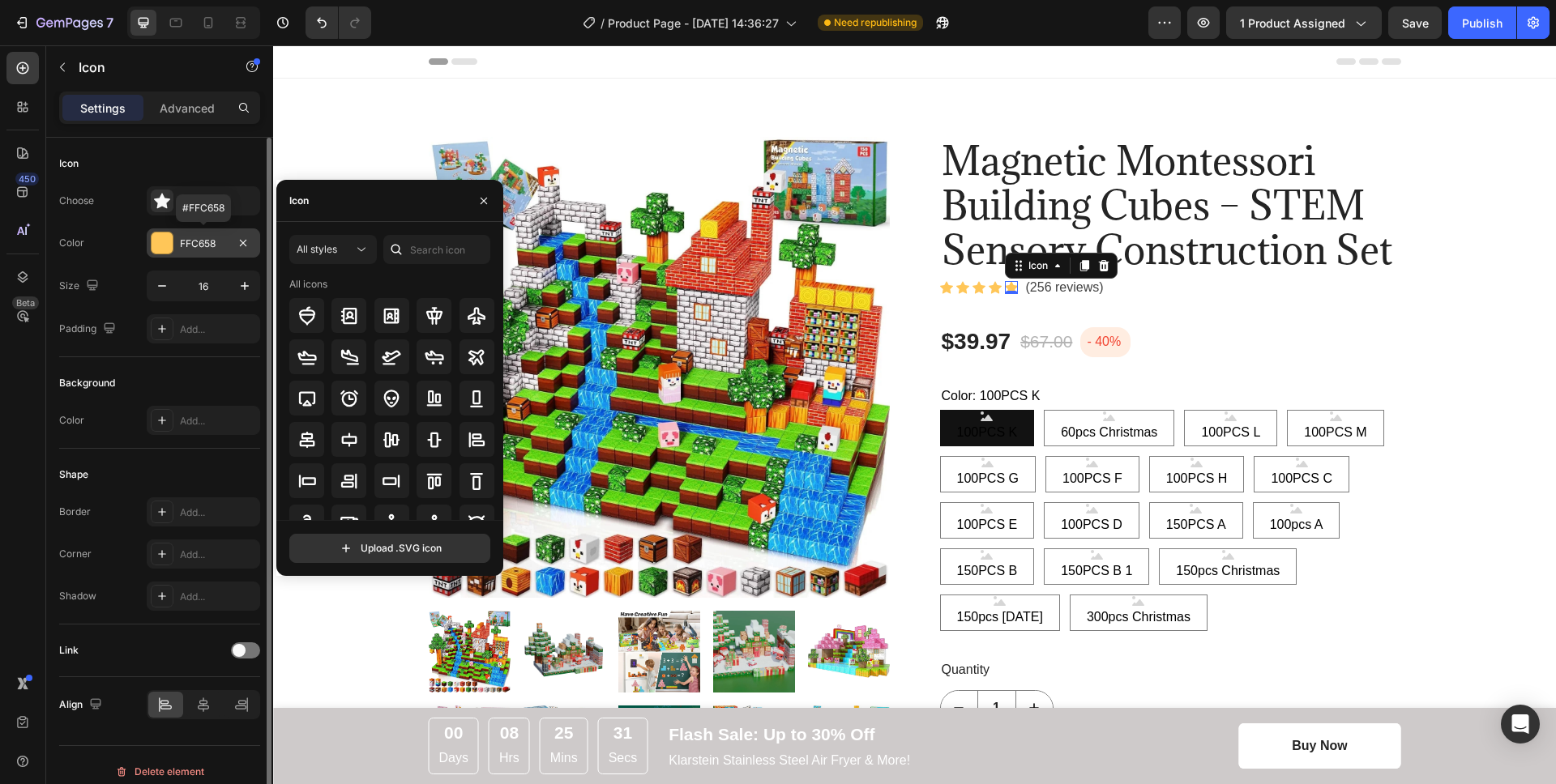
click at [190, 239] on div "FFC658" at bounding box center [203, 244] width 47 height 15
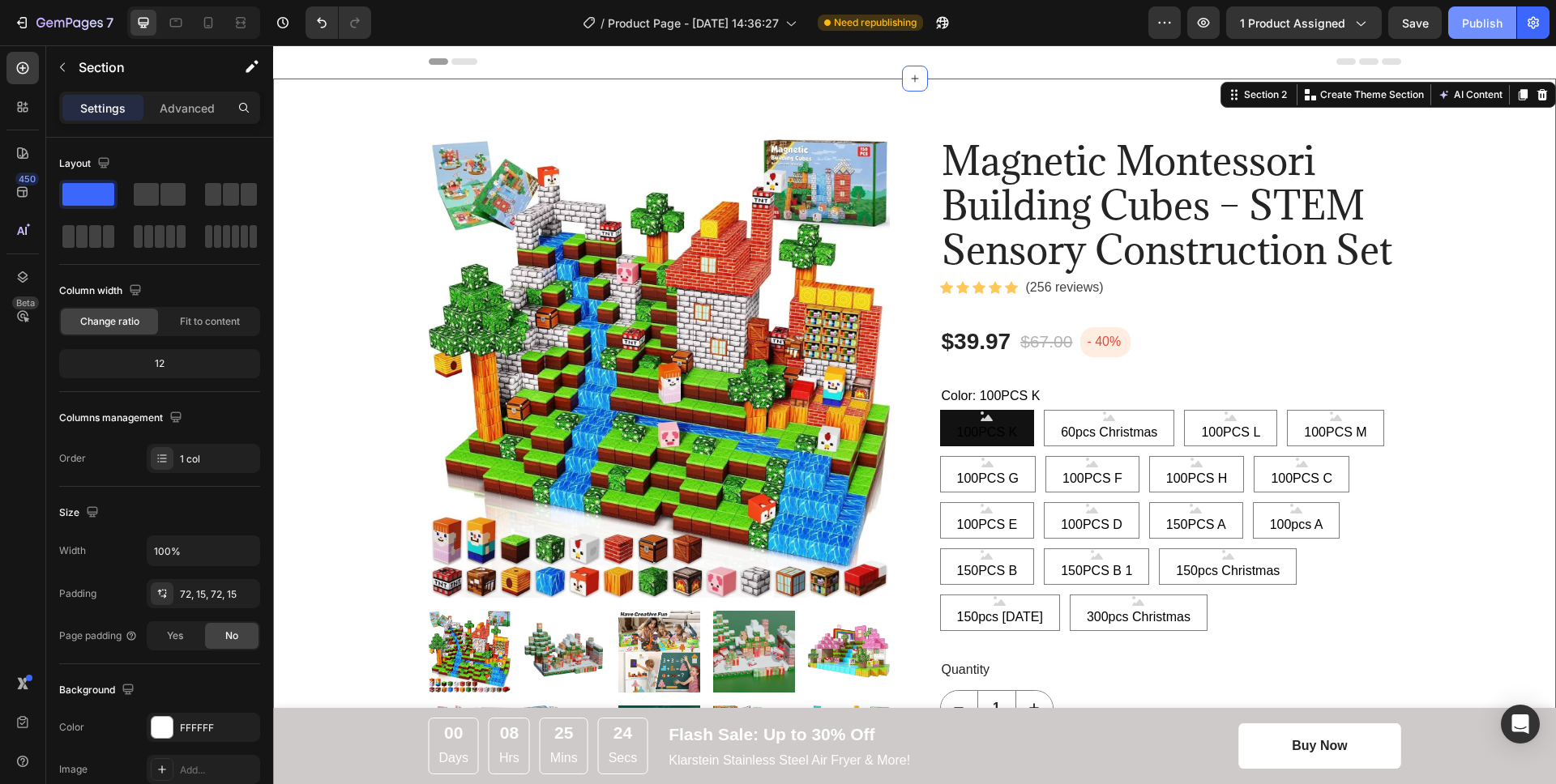
click at [1475, 25] on div "Publish" at bounding box center [1482, 23] width 41 height 17
